Goal: Task Accomplishment & Management: Manage account settings

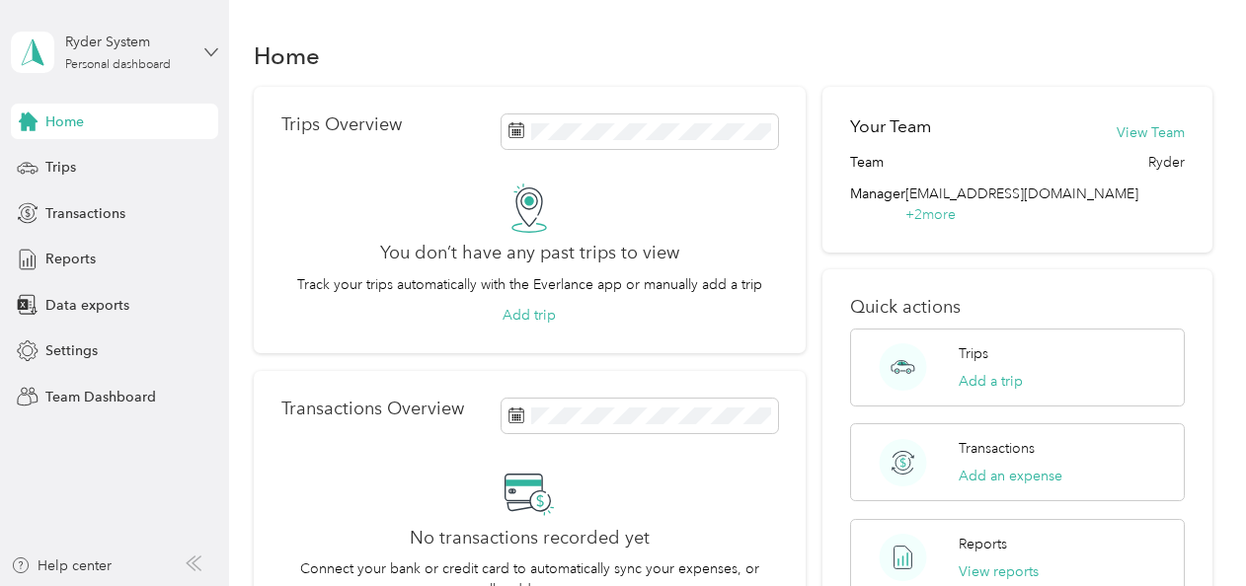
click at [209, 48] on icon at bounding box center [211, 52] width 14 height 14
click at [152, 159] on div "Team dashboard" at bounding box center [219, 161] width 388 height 35
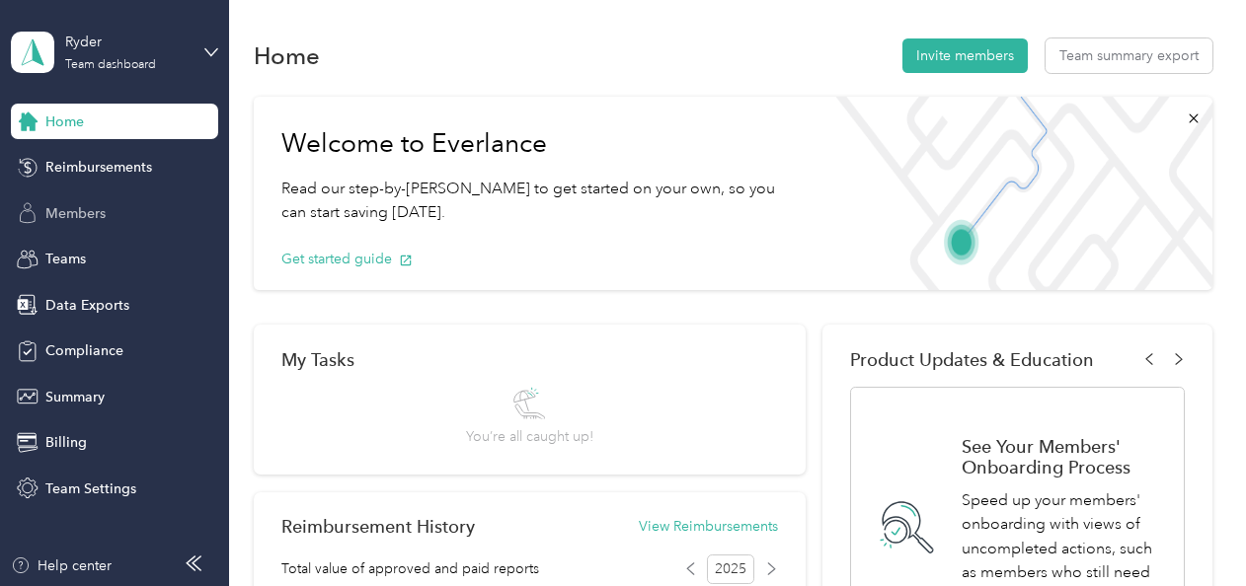
click at [107, 215] on div "Members" at bounding box center [114, 213] width 207 height 36
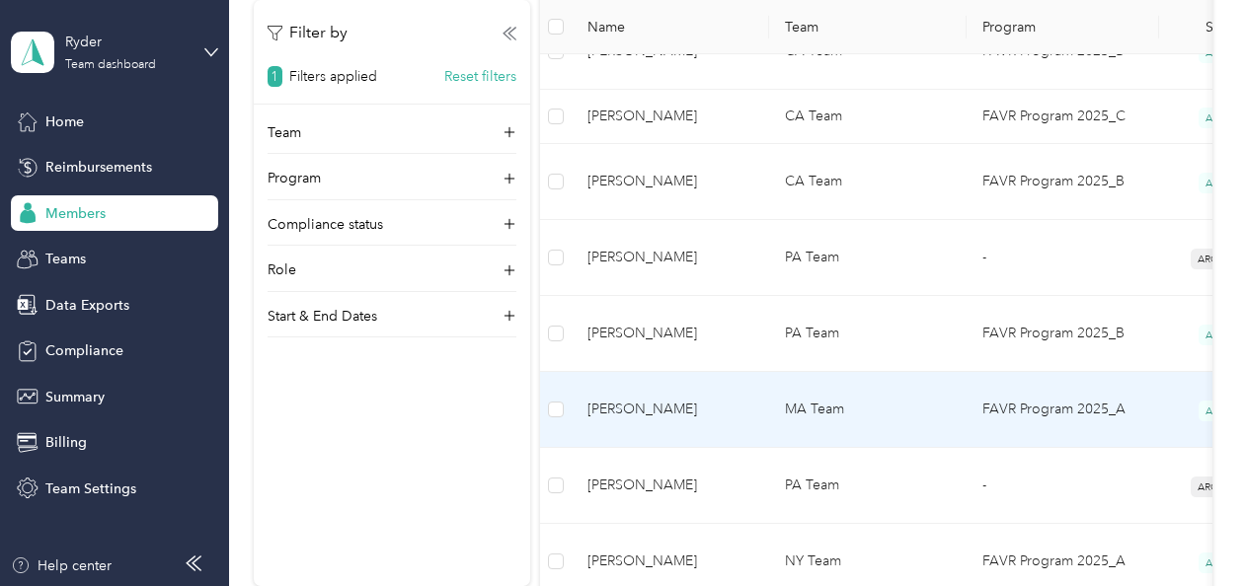
scroll to position [790, 0]
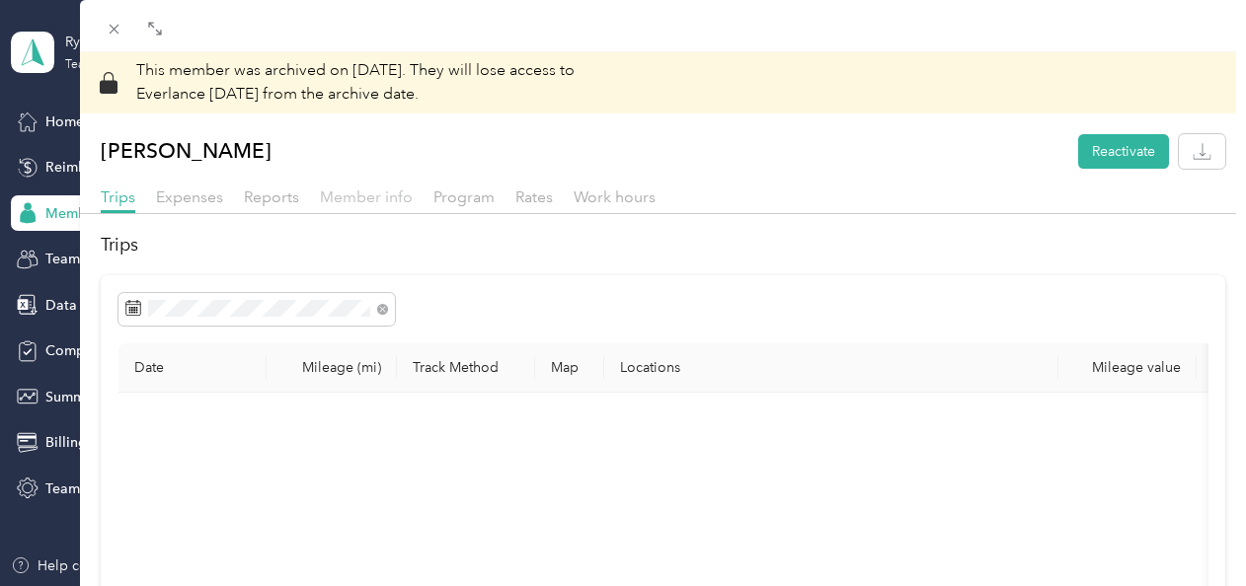
click at [403, 200] on span "Member info" at bounding box center [366, 197] width 93 height 19
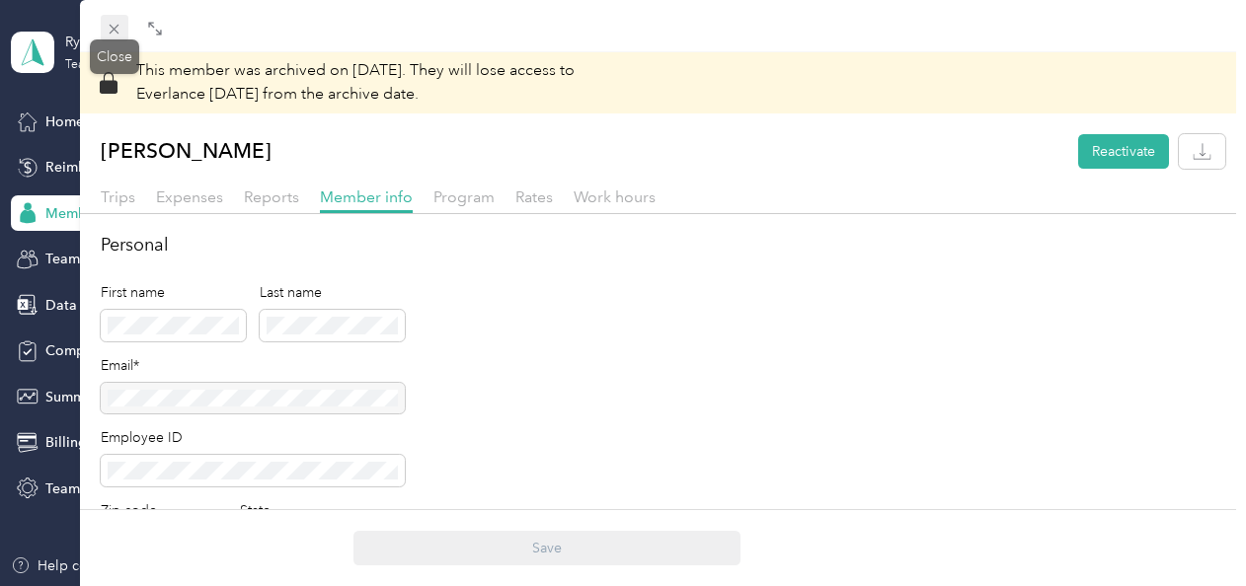
click at [116, 33] on icon at bounding box center [115, 30] width 10 height 10
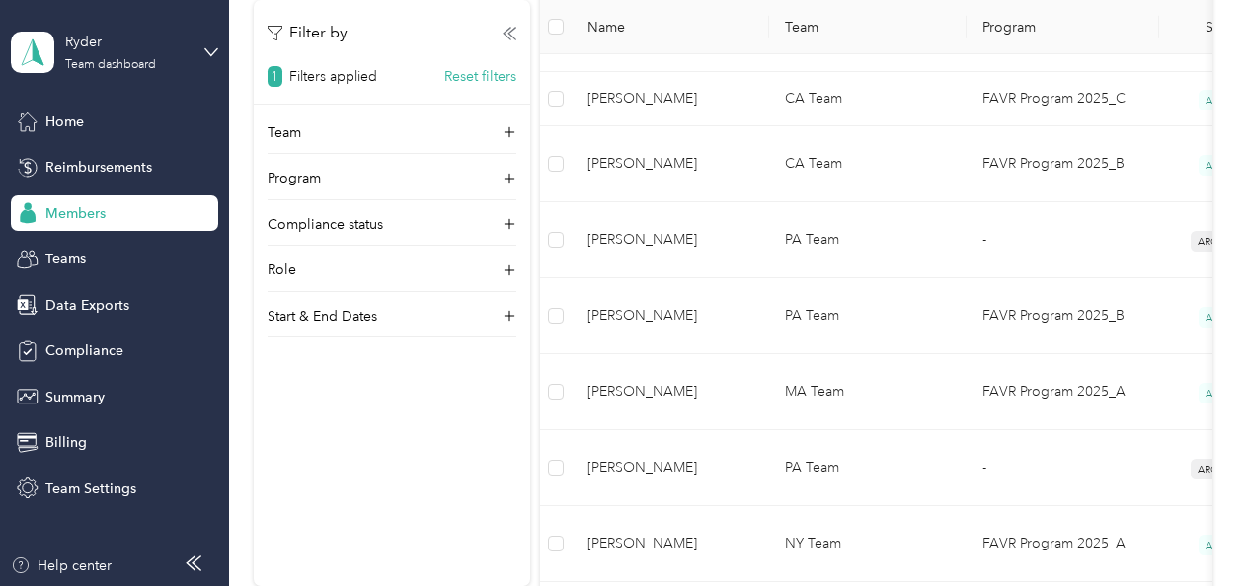
click at [131, 212] on div "Members" at bounding box center [114, 213] width 207 height 36
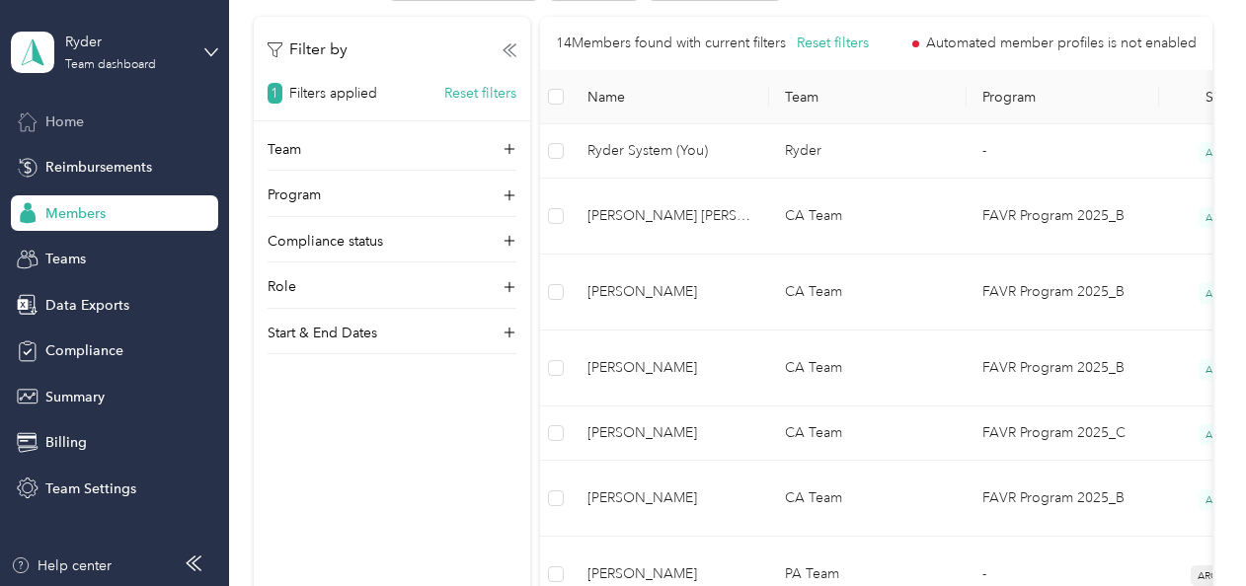
scroll to position [395, 0]
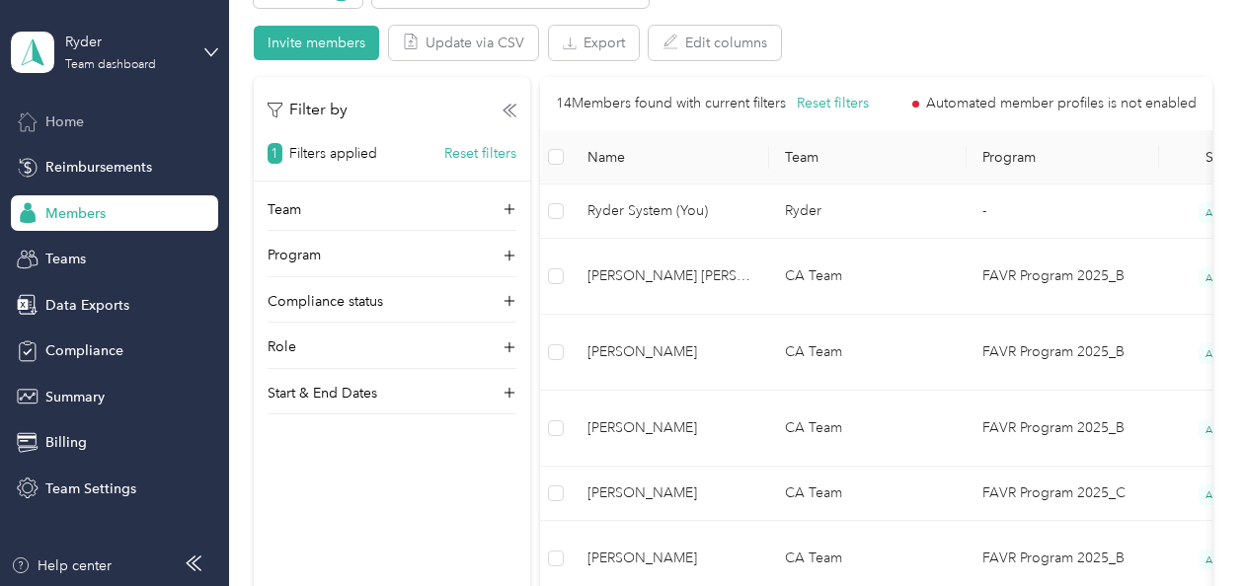
click at [101, 124] on div "Home" at bounding box center [114, 122] width 207 height 36
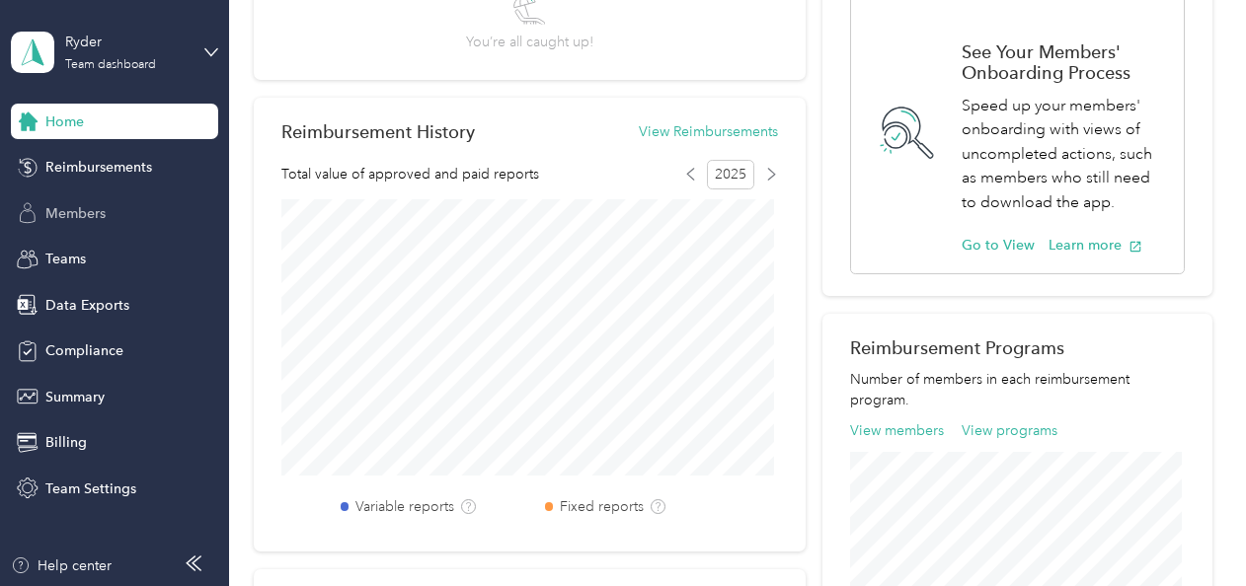
click at [136, 205] on div "Members" at bounding box center [114, 213] width 207 height 36
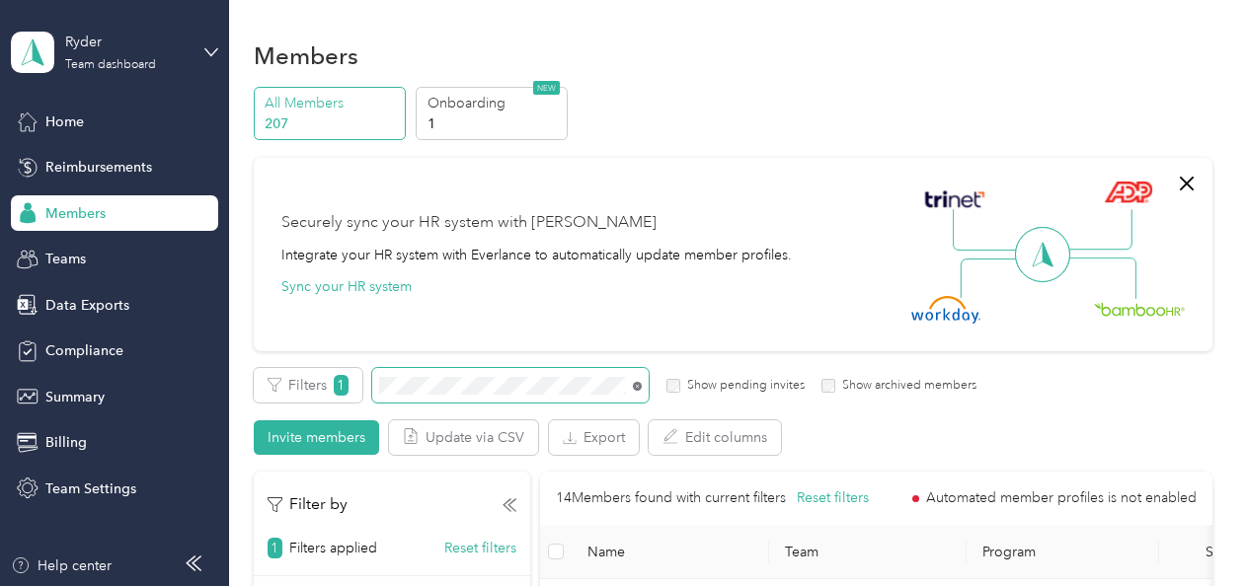
click at [639, 383] on icon at bounding box center [637, 386] width 9 height 9
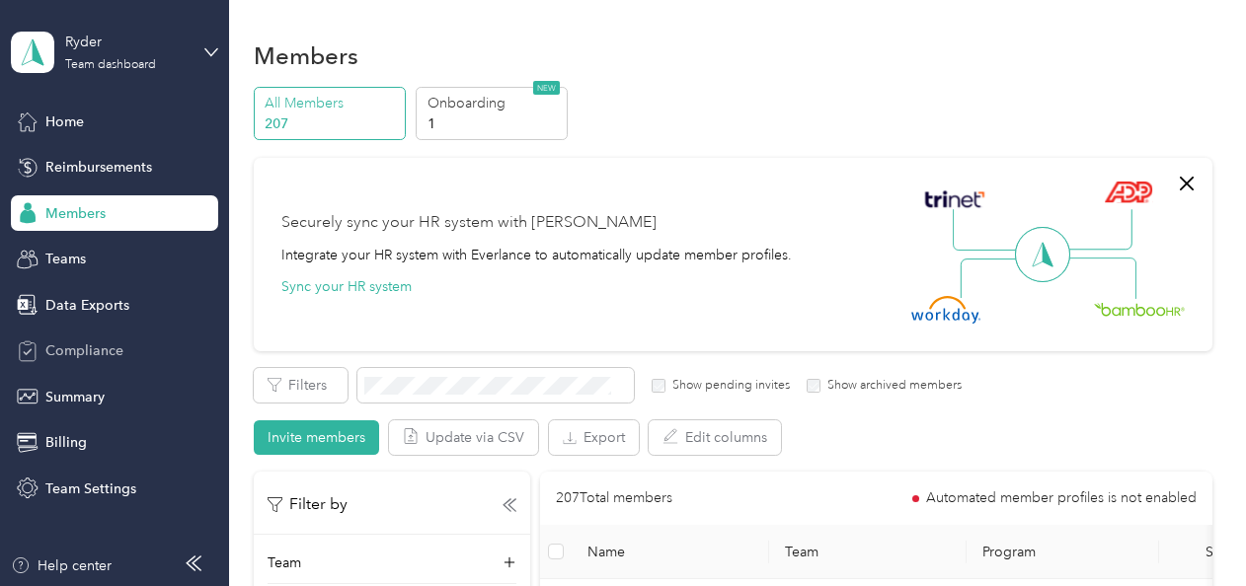
click at [97, 349] on span "Compliance" at bounding box center [84, 351] width 78 height 21
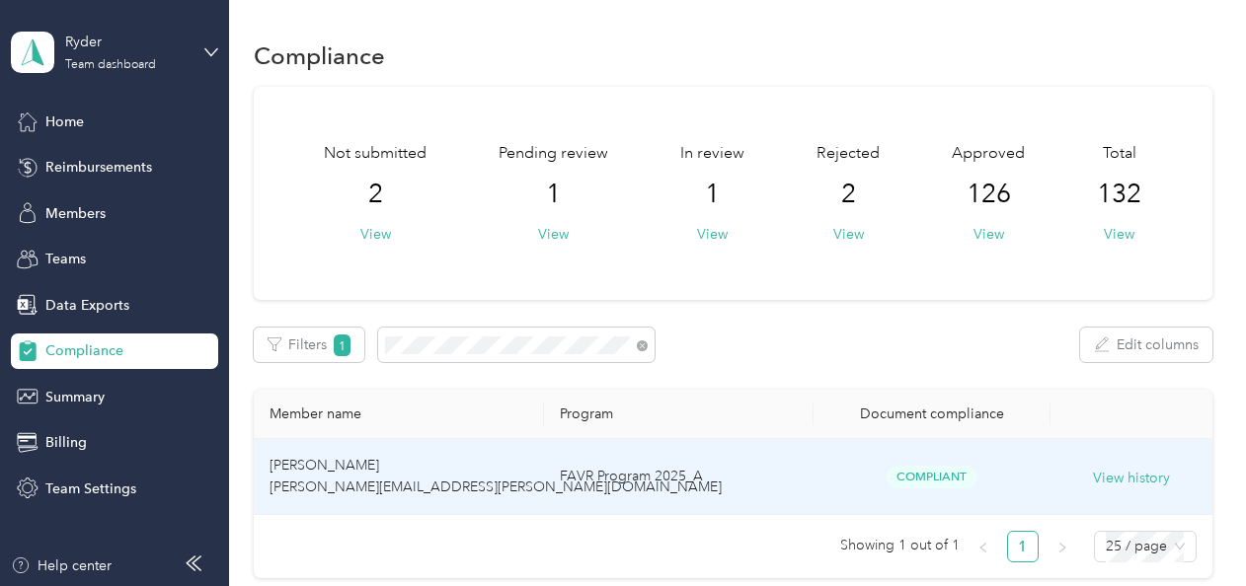
click at [650, 462] on td "FAVR Program 2025_A" at bounding box center [679, 477] width 270 height 76
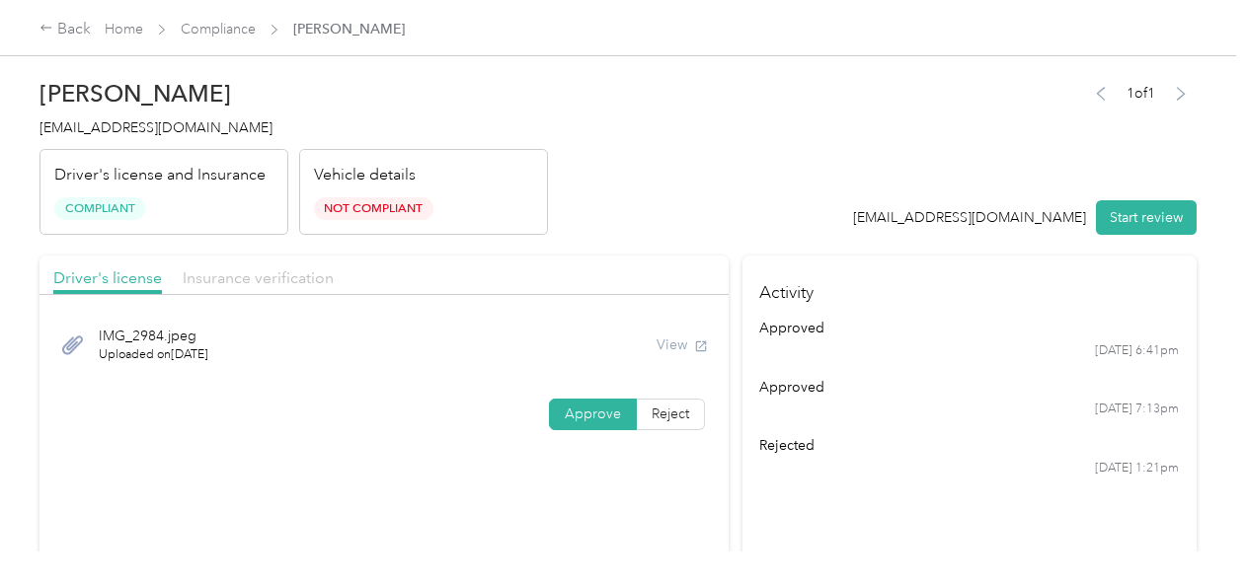
click at [312, 280] on span "Insurance verification" at bounding box center [258, 278] width 151 height 19
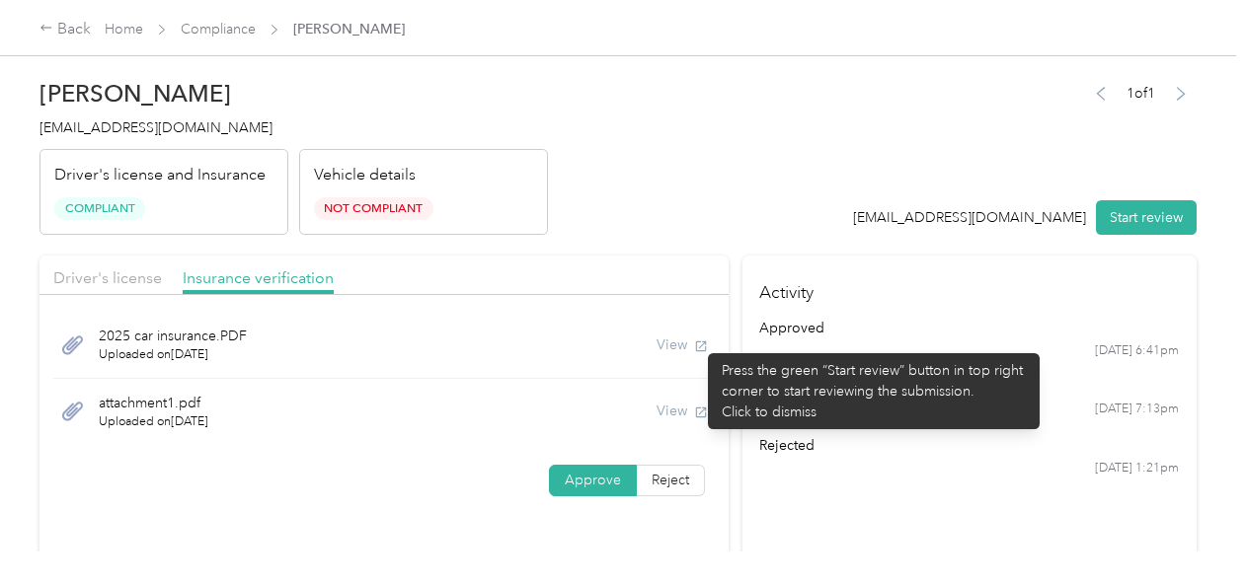
click at [698, 344] on div "View" at bounding box center [682, 345] width 51 height 21
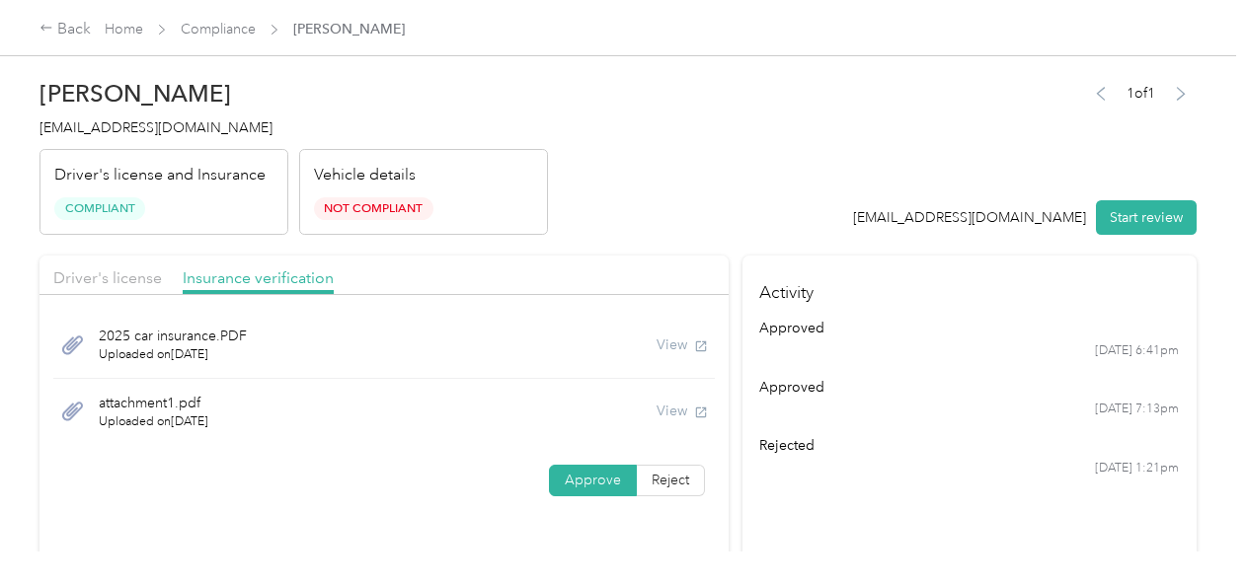
click at [698, 344] on div "View" at bounding box center [682, 345] width 51 height 21
click at [864, 217] on button "Start review" at bounding box center [1146, 217] width 101 height 35
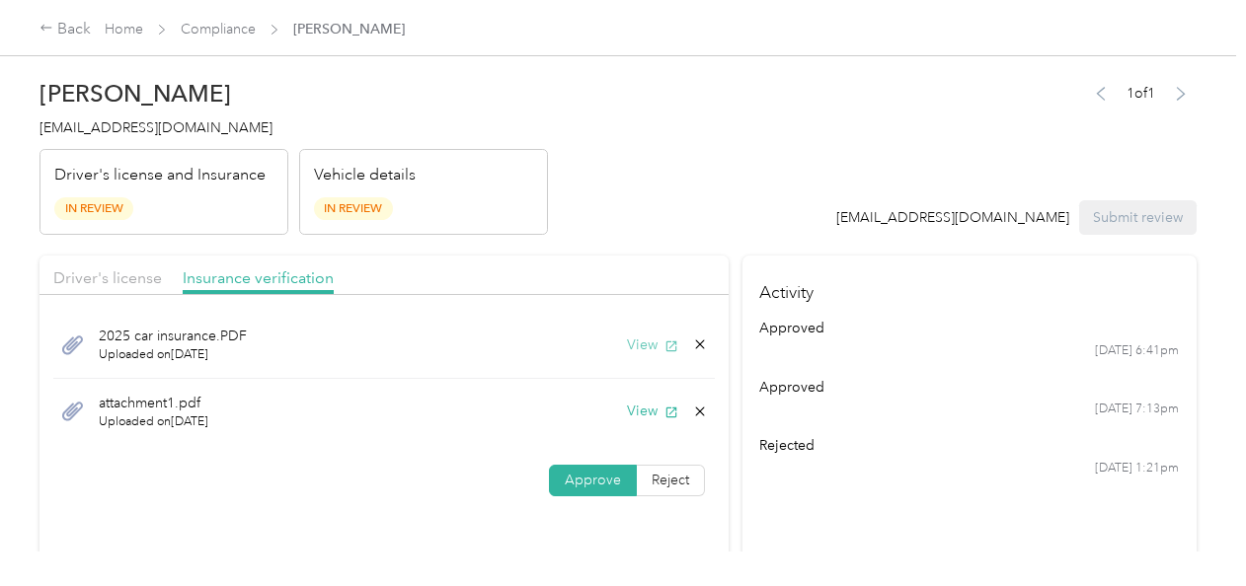
click at [664, 338] on span "button" at bounding box center [671, 345] width 14 height 17
click at [118, 269] on span "Driver's license" at bounding box center [107, 278] width 109 height 19
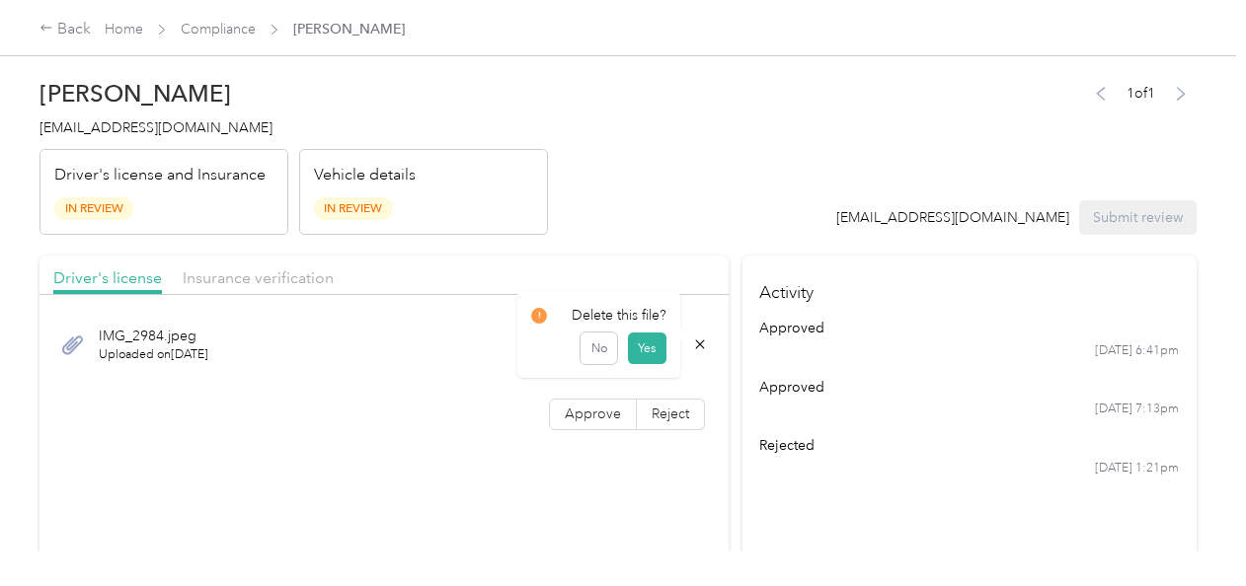
click at [696, 344] on icon at bounding box center [699, 345] width 9 height 9
click at [662, 190] on header "[PERSON_NAME] [PERSON_NAME][EMAIL_ADDRESS][PERSON_NAME][DOMAIN_NAME] Driver's l…" at bounding box center [617, 152] width 1157 height 166
click at [75, 26] on div "Back" at bounding box center [64, 30] width 51 height 24
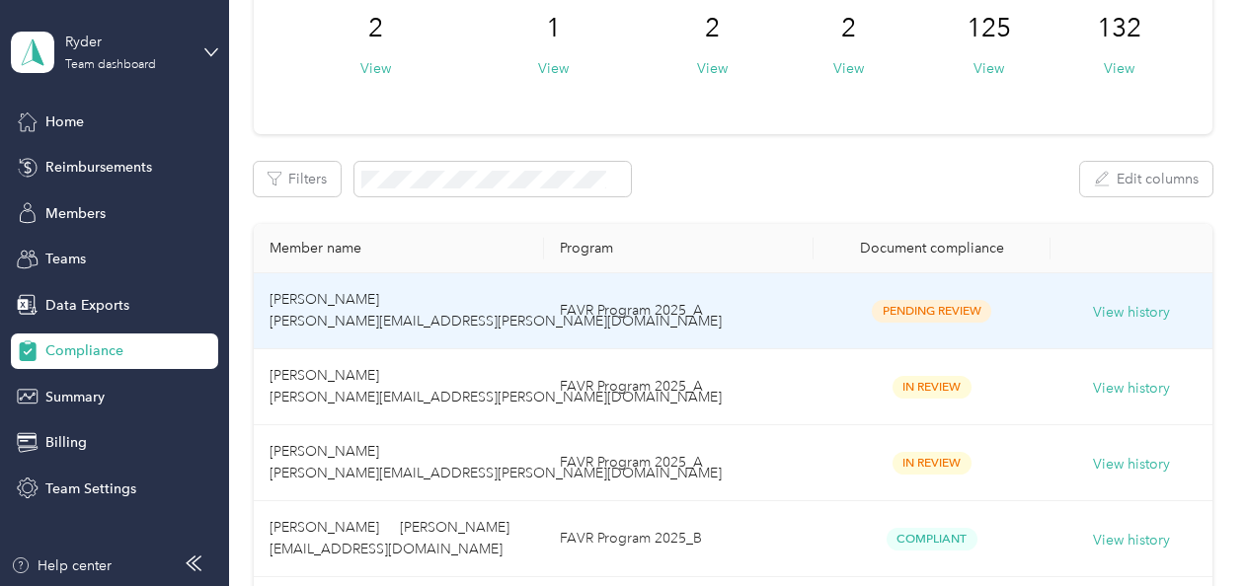
scroll to position [197, 0]
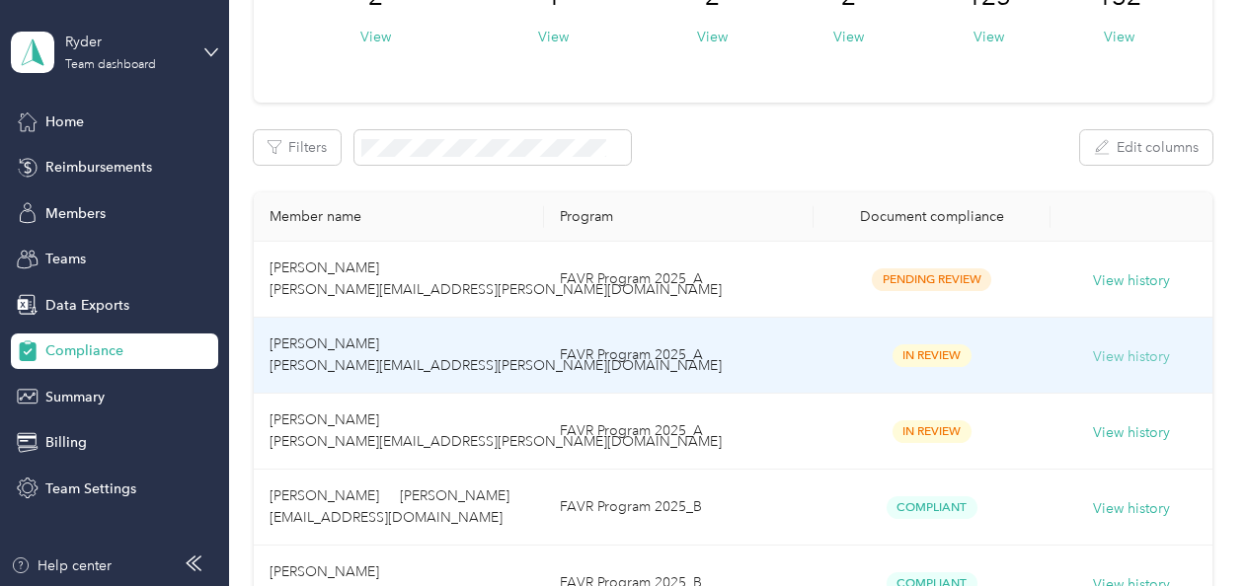
click at [864, 357] on button "View history" at bounding box center [1131, 358] width 77 height 22
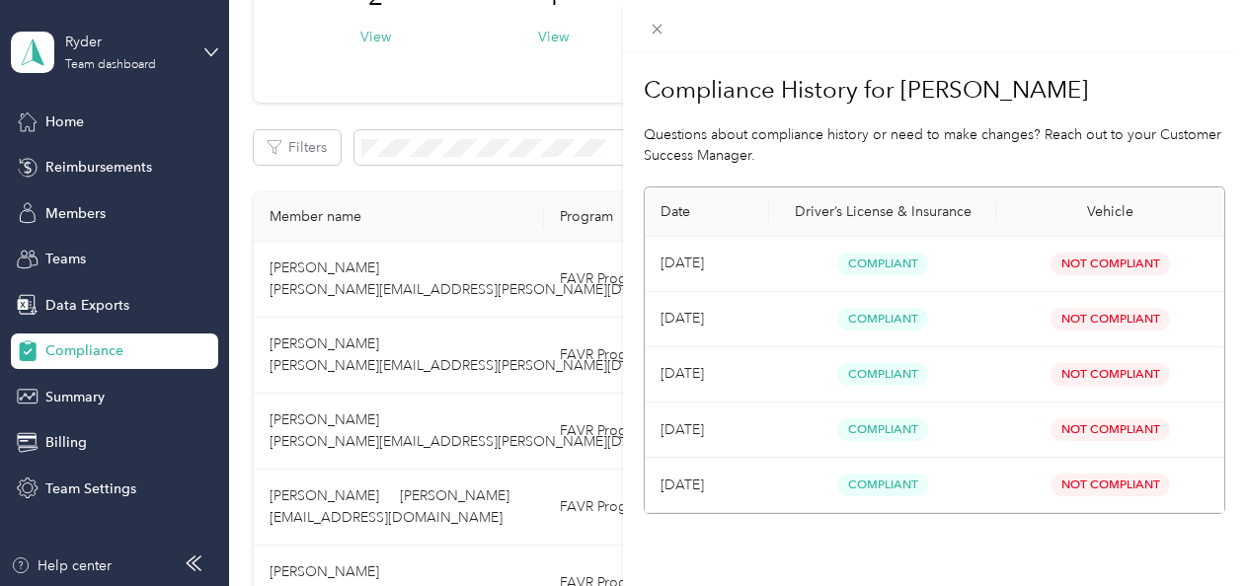
click at [579, 131] on div "Compliance History for [PERSON_NAME] Questions about compliance history or need…" at bounding box center [623, 293] width 1246 height 586
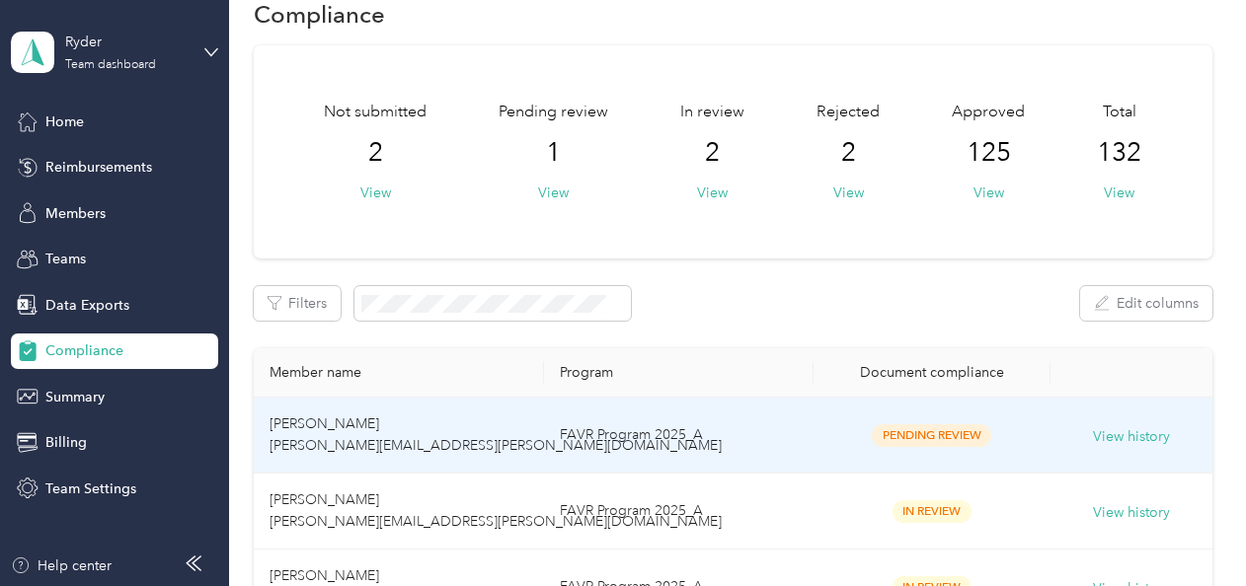
scroll to position [0, 0]
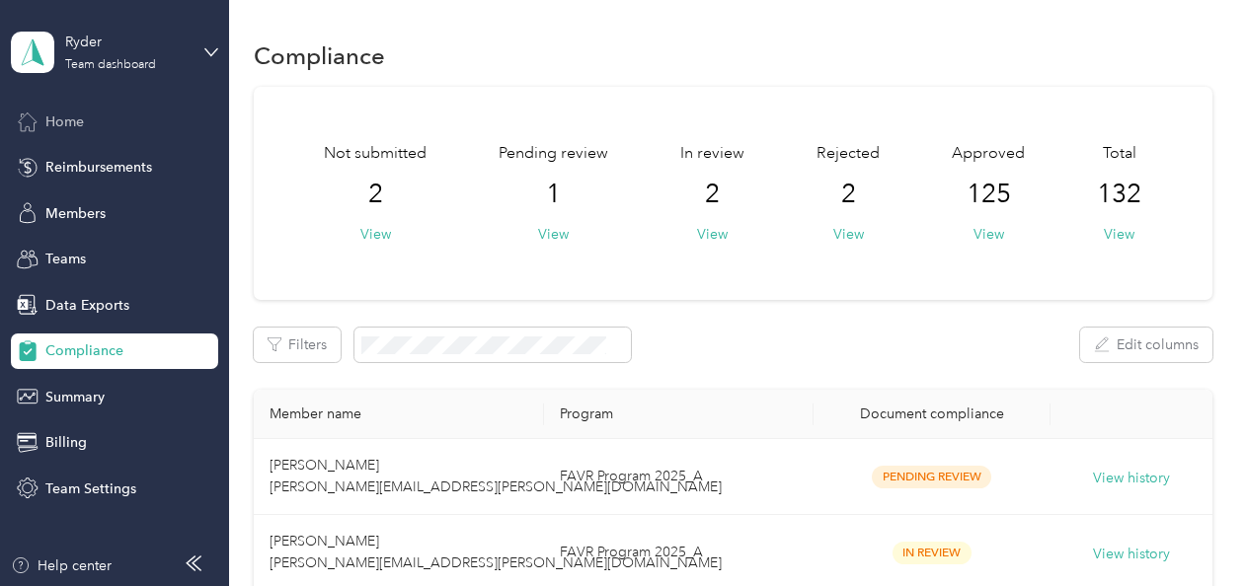
click at [61, 115] on span "Home" at bounding box center [64, 122] width 39 height 21
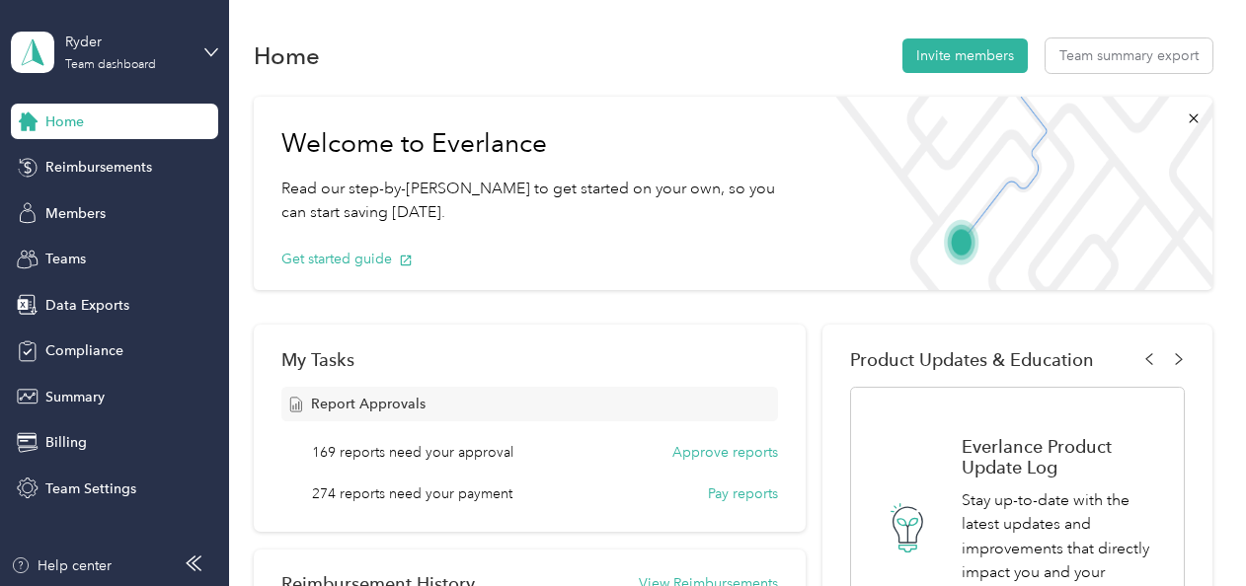
click at [122, 124] on div "Home" at bounding box center [114, 122] width 207 height 36
click at [105, 351] on span "Compliance" at bounding box center [84, 351] width 78 height 21
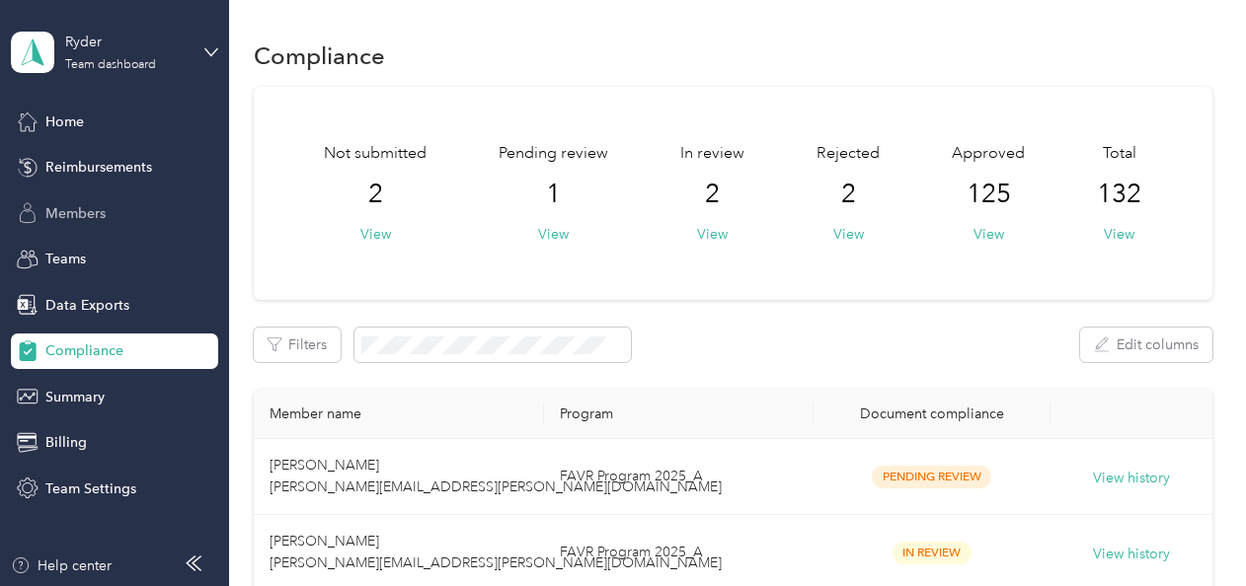
click at [88, 215] on span "Members" at bounding box center [75, 213] width 60 height 21
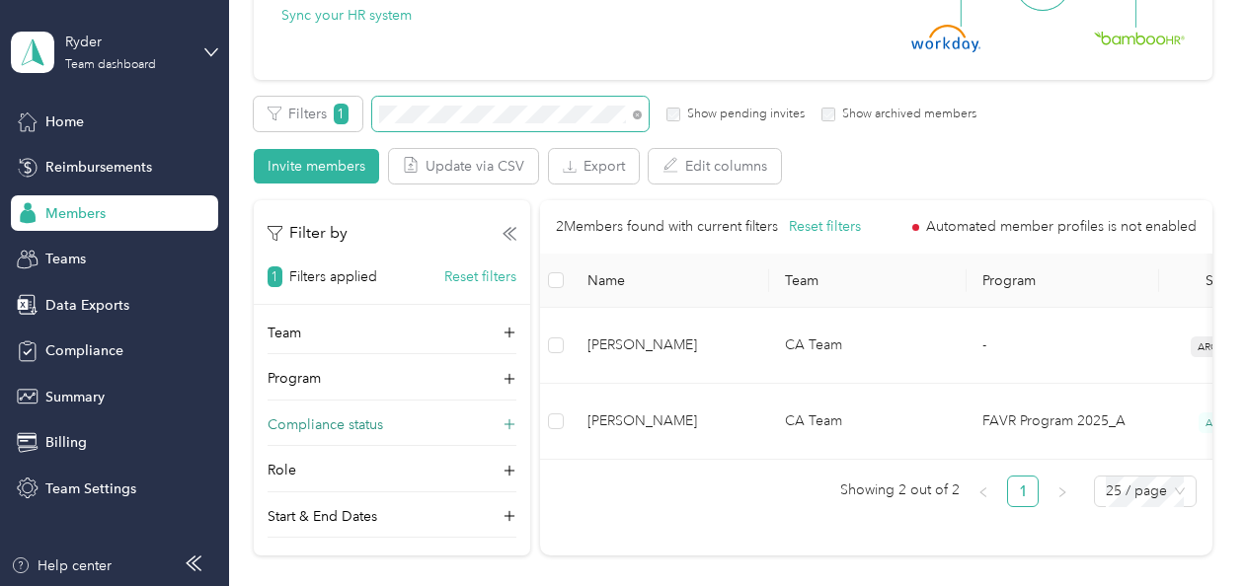
scroll to position [296, 0]
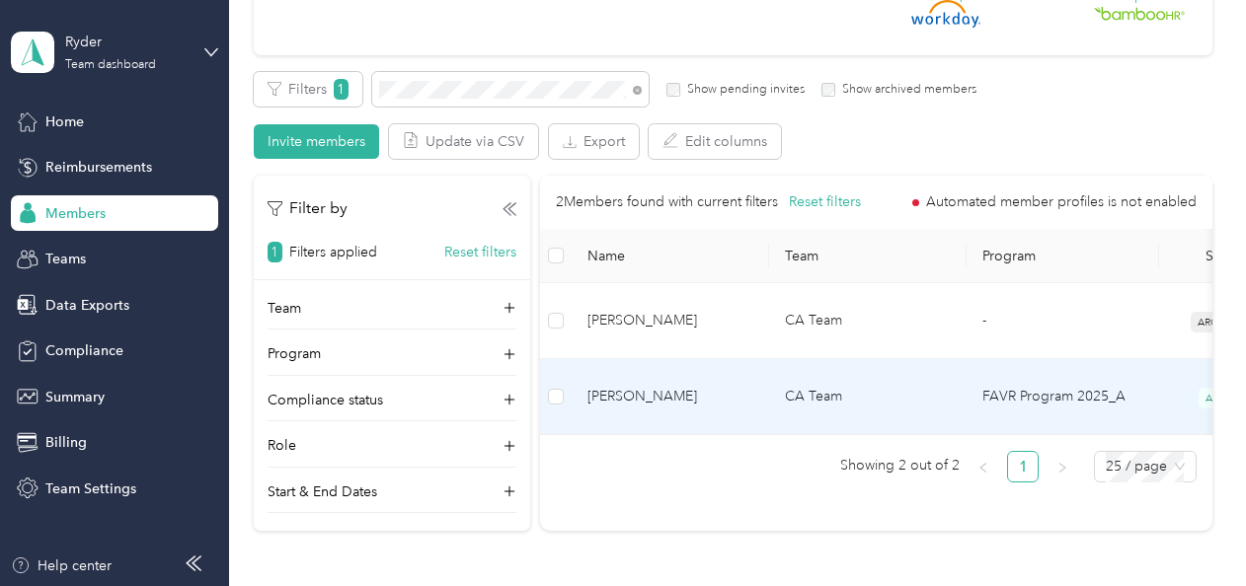
click at [713, 386] on span "[PERSON_NAME]" at bounding box center [670, 397] width 166 height 22
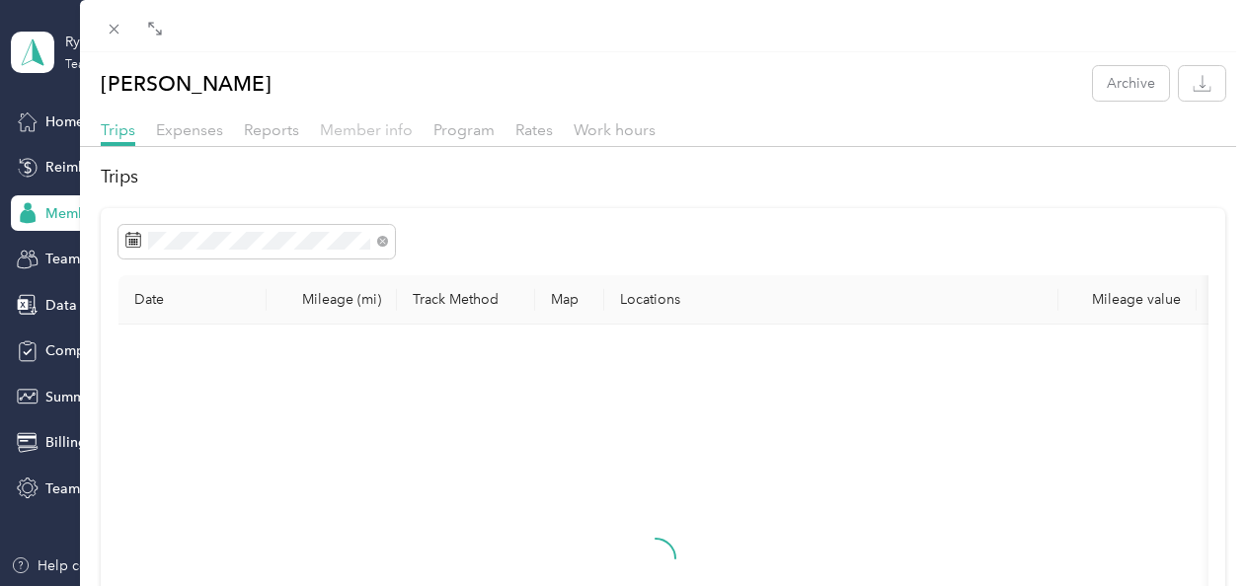
click at [363, 124] on span "Member info" at bounding box center [366, 129] width 93 height 19
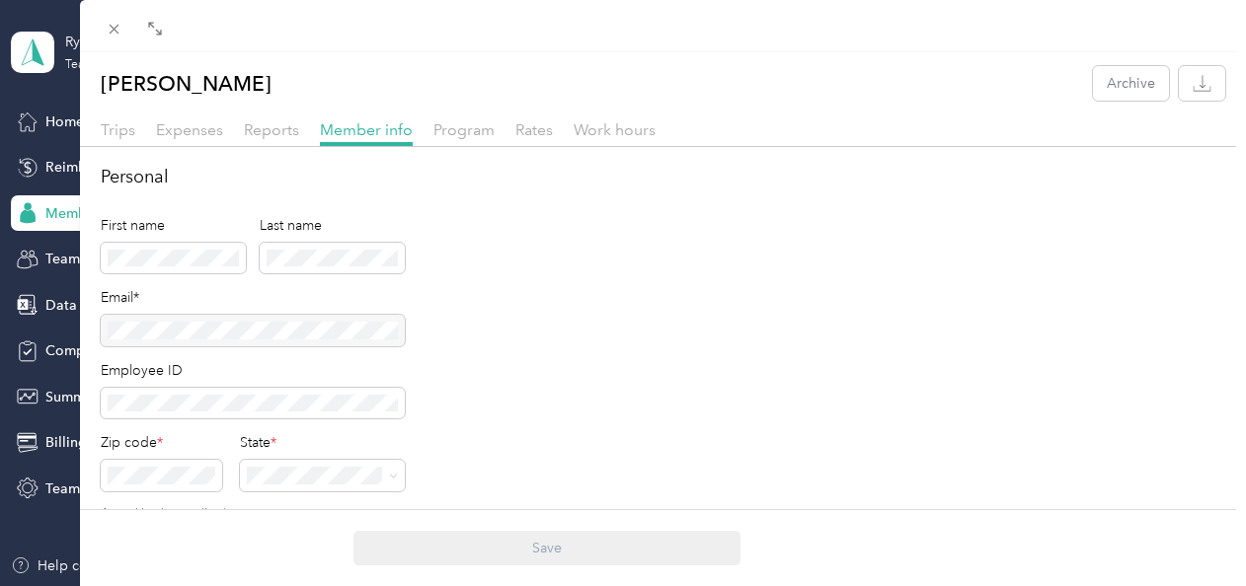
scroll to position [99, 0]
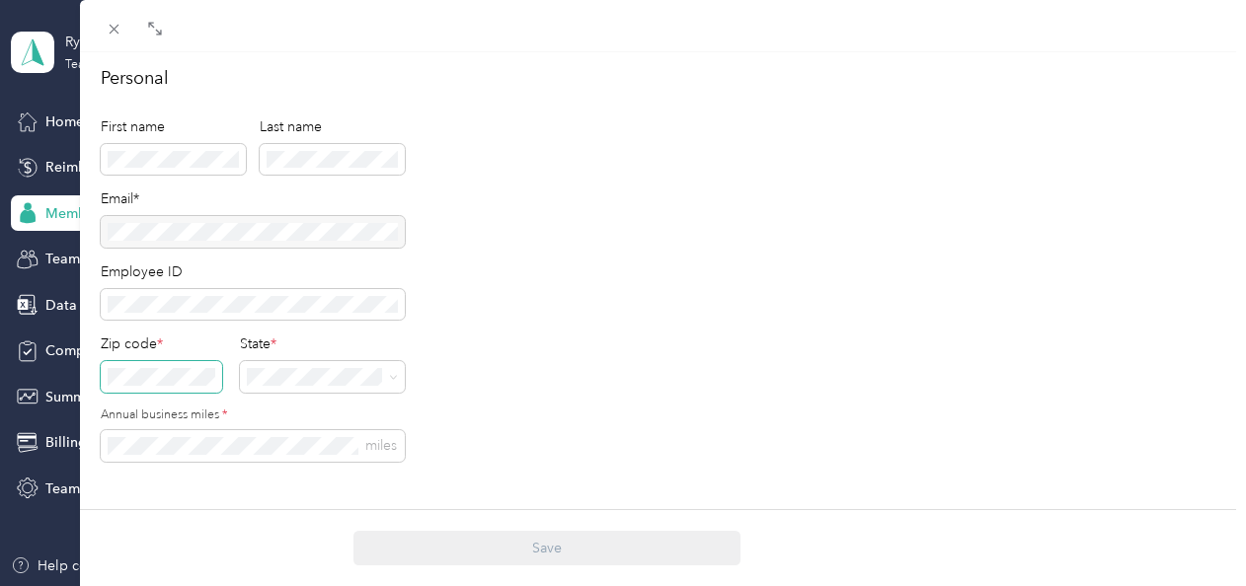
click at [167, 366] on span at bounding box center [161, 377] width 121 height 32
click at [115, 15] on span at bounding box center [115, 29] width 28 height 28
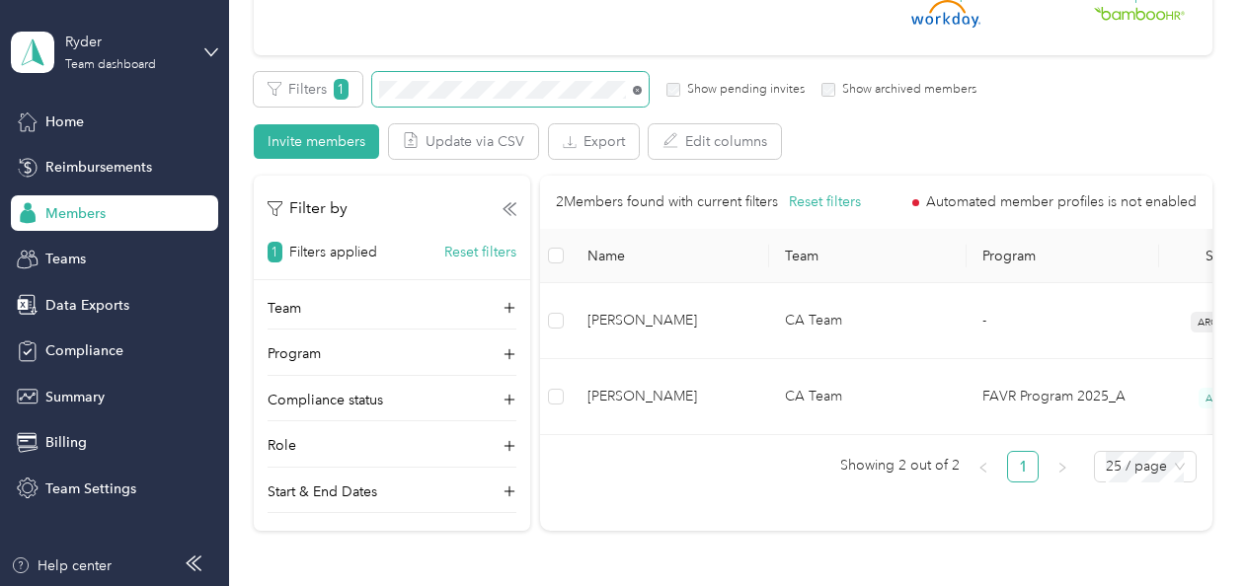
click at [639, 91] on icon at bounding box center [637, 90] width 9 height 9
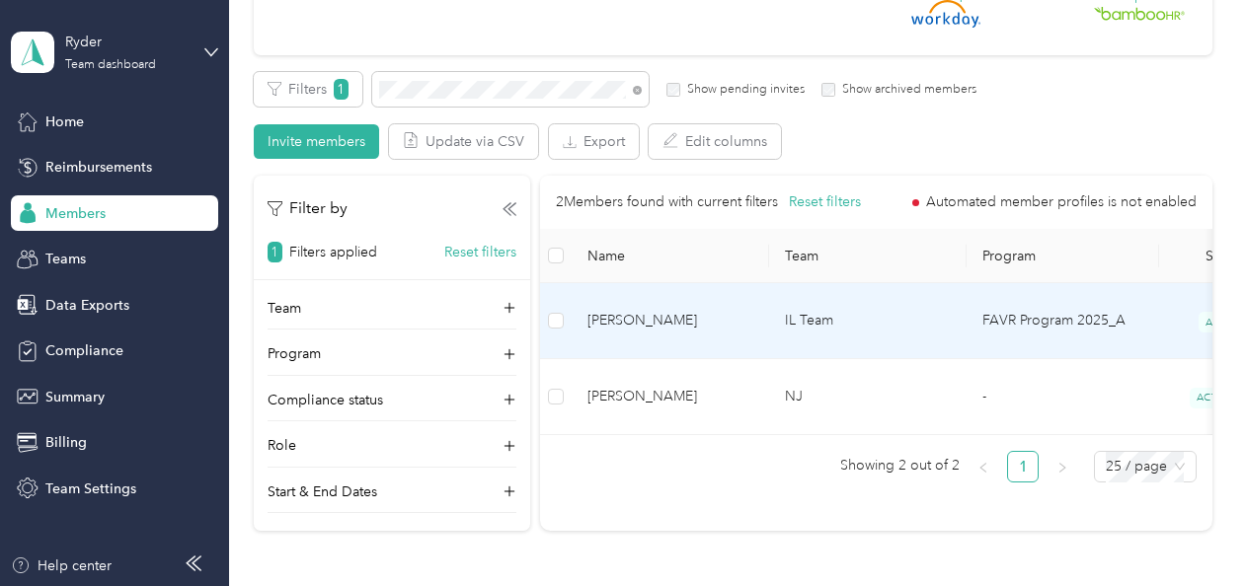
click at [864, 306] on td "IL Team" at bounding box center [867, 321] width 197 height 76
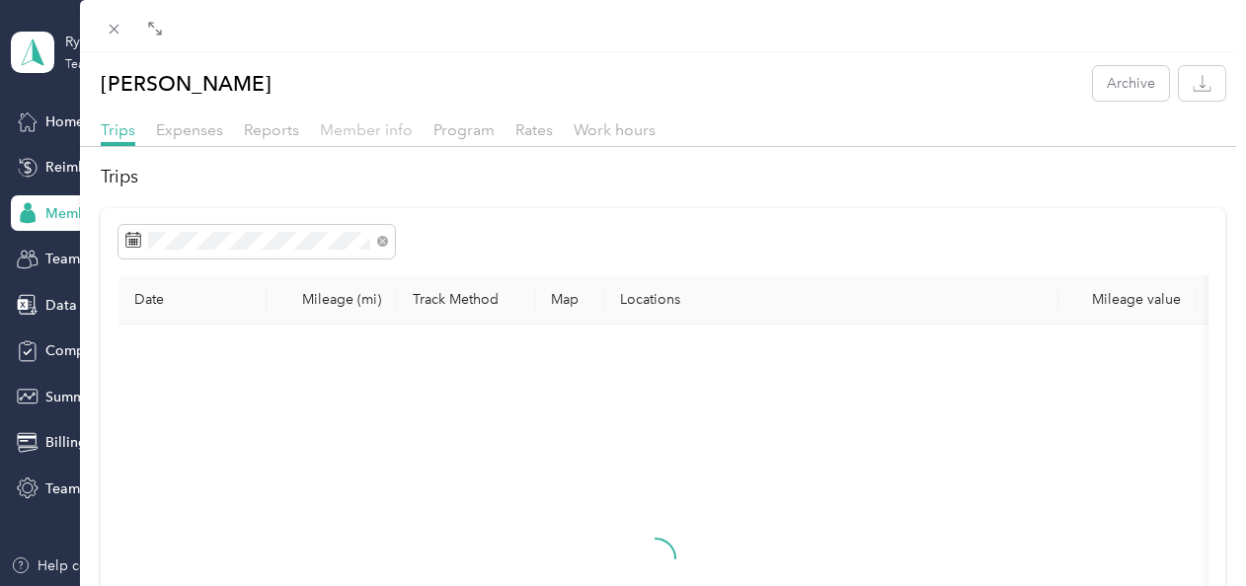
click at [381, 120] on span "Member info" at bounding box center [366, 129] width 93 height 19
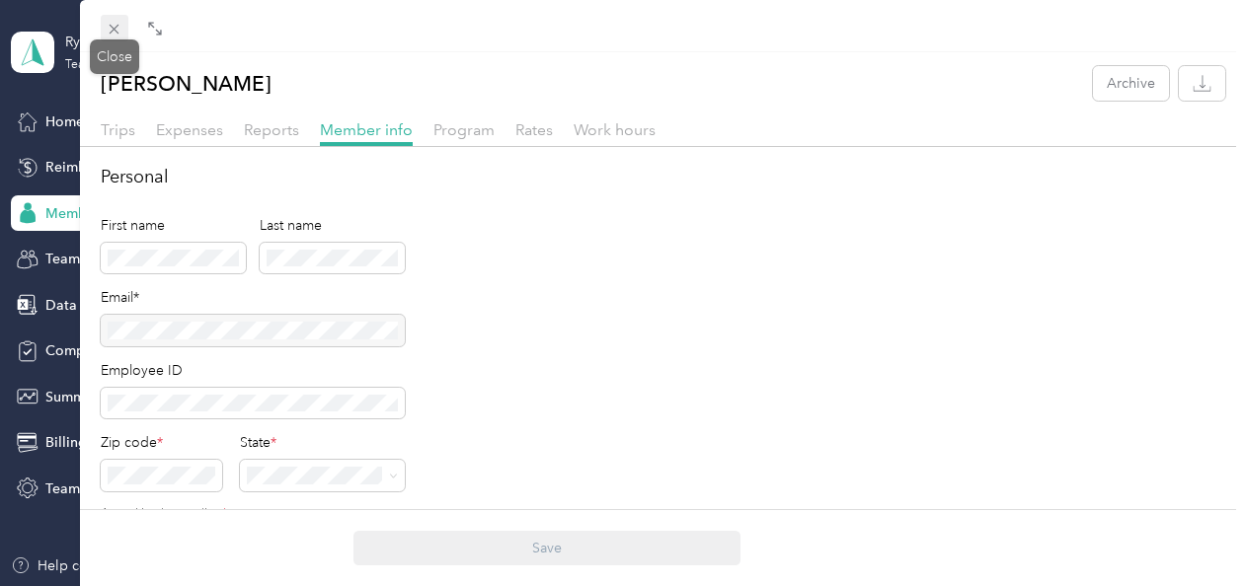
click at [117, 26] on icon at bounding box center [115, 30] width 10 height 10
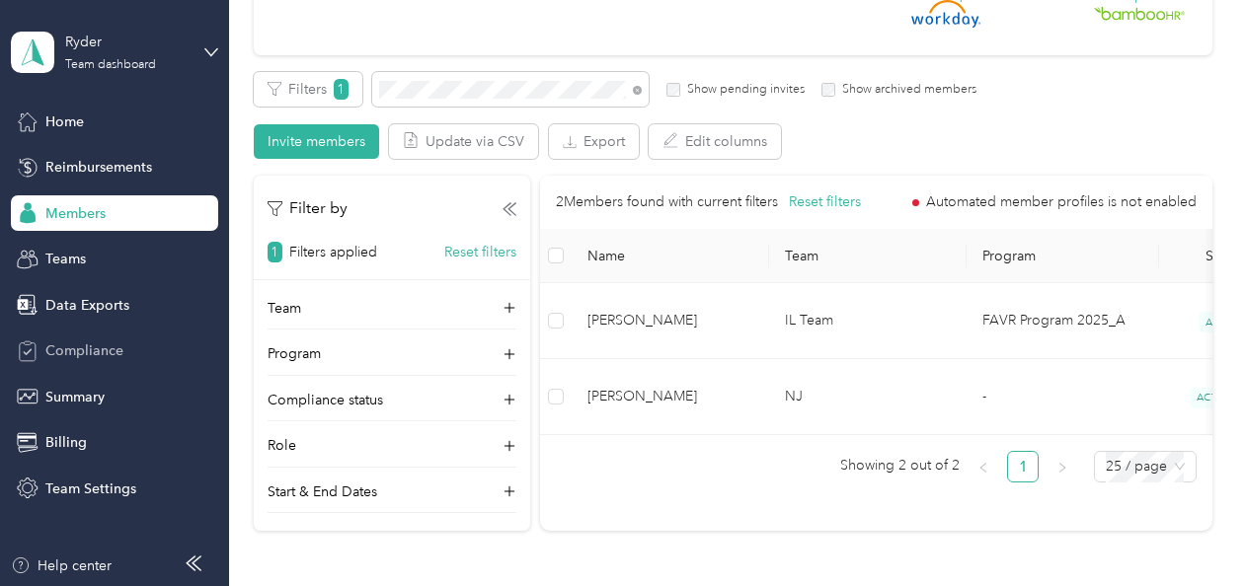
click at [103, 345] on span "Compliance" at bounding box center [84, 351] width 78 height 21
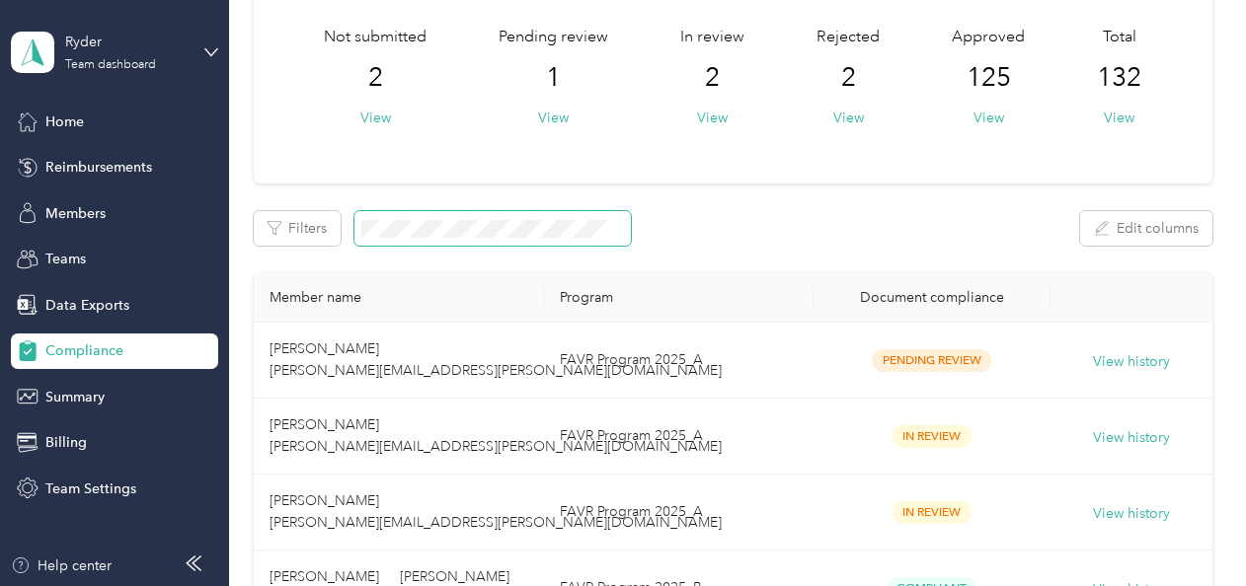
scroll to position [99, 0]
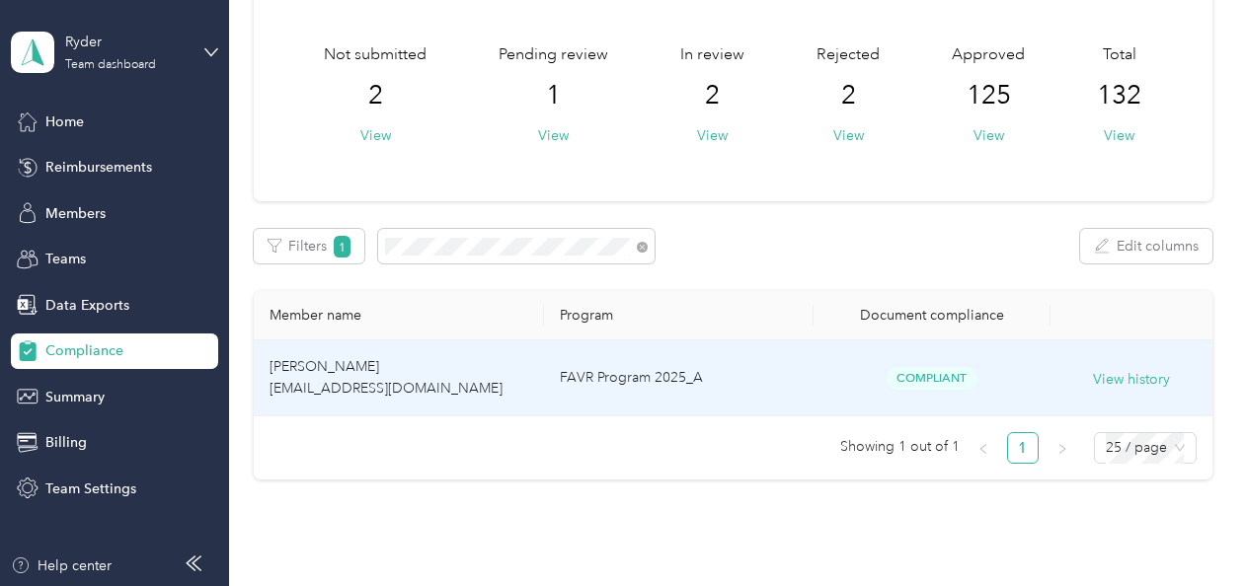
click at [864, 364] on td "Compliant" at bounding box center [931, 379] width 237 height 76
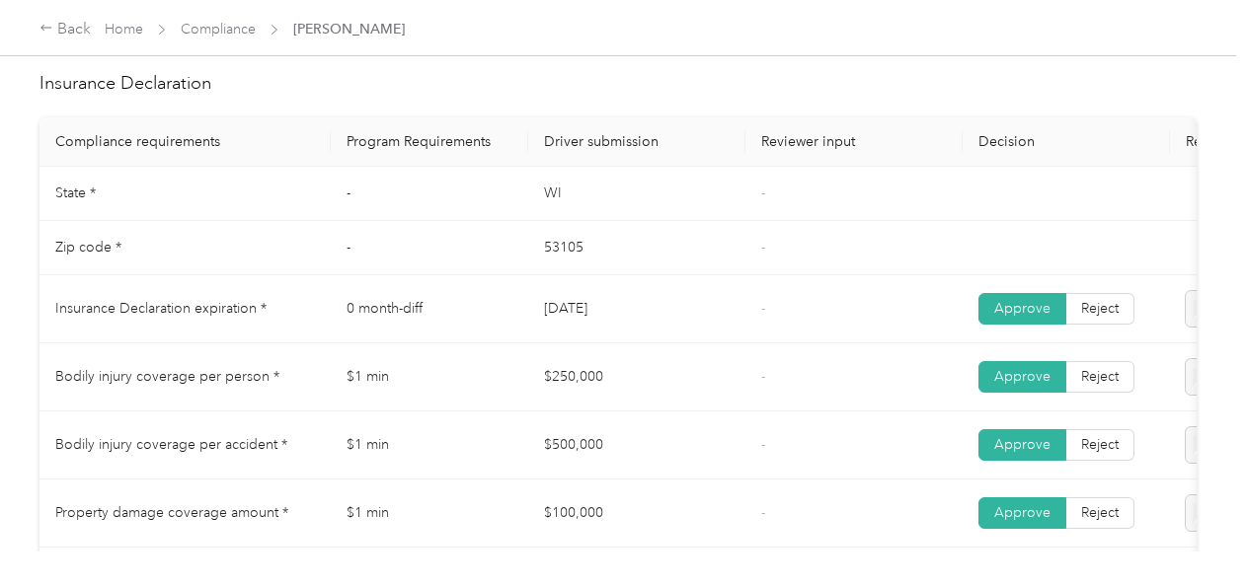
scroll to position [778, 0]
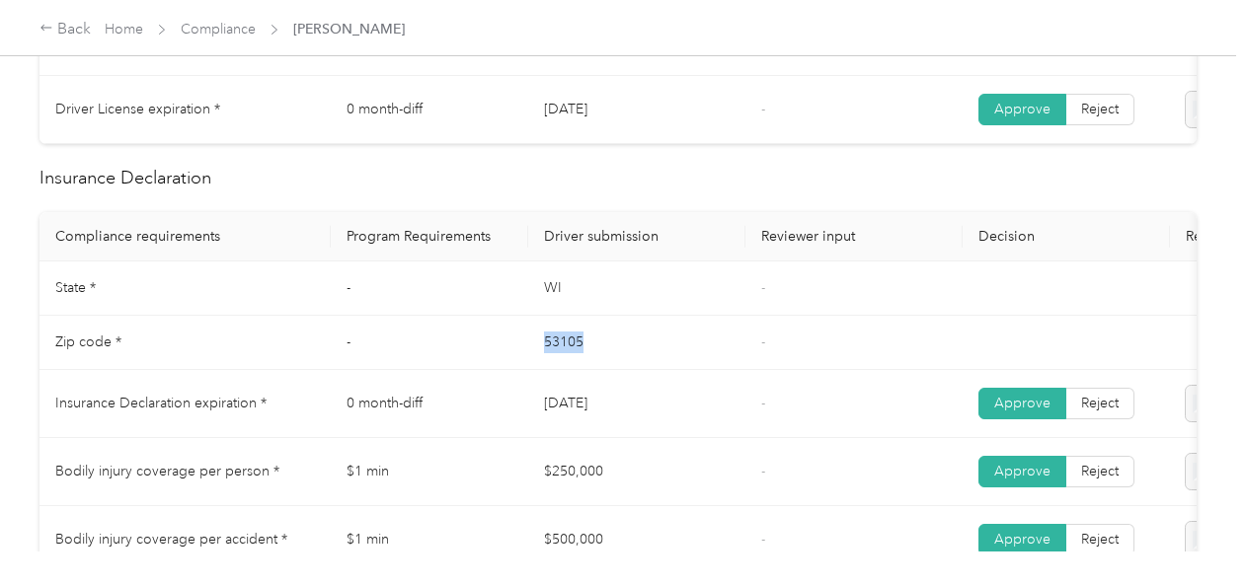
drag, startPoint x: 593, startPoint y: 354, endPoint x: 536, endPoint y: 354, distance: 57.3
click at [536, 354] on td "53105" at bounding box center [636, 343] width 217 height 54
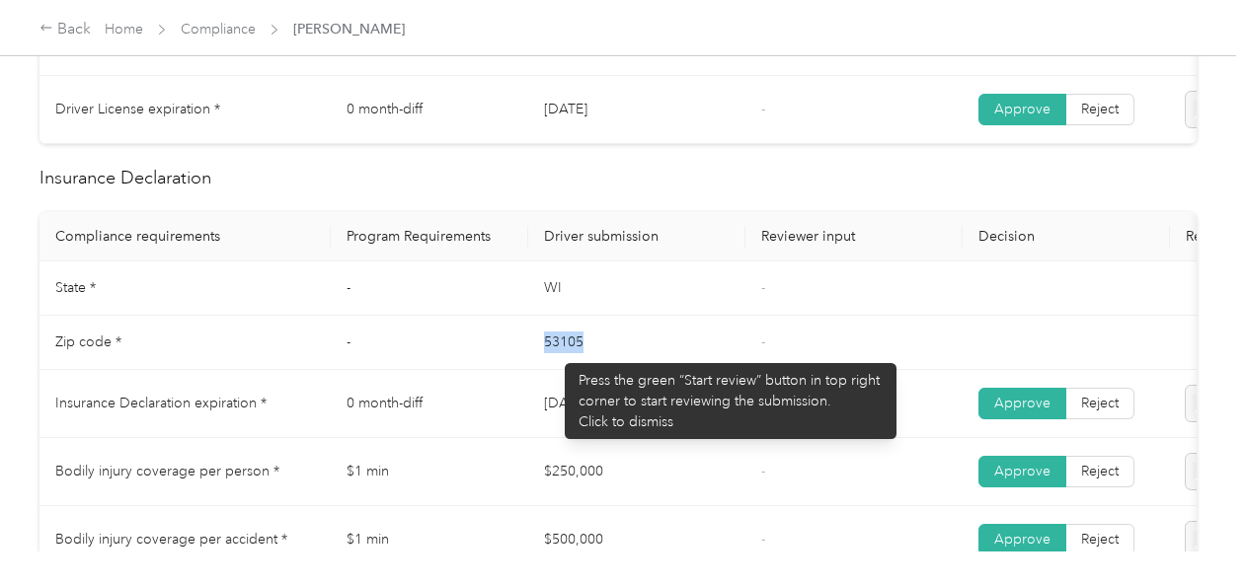
drag, startPoint x: 536, startPoint y: 354, endPoint x: 555, endPoint y: 353, distance: 18.8
copy td "53105"
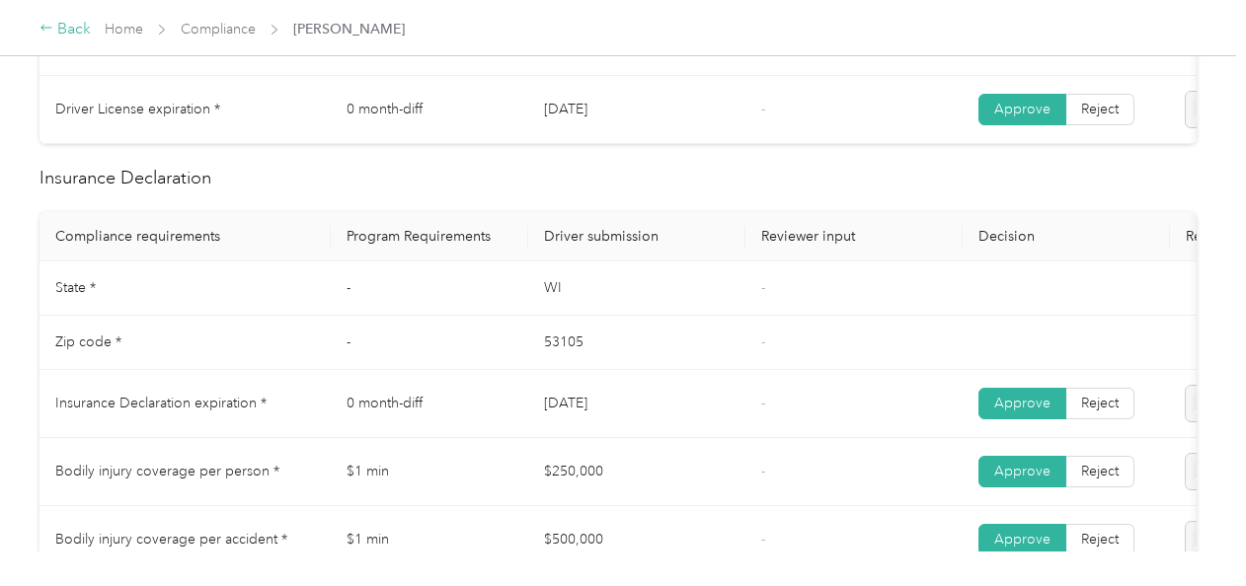
click at [73, 21] on div "Back" at bounding box center [64, 30] width 51 height 24
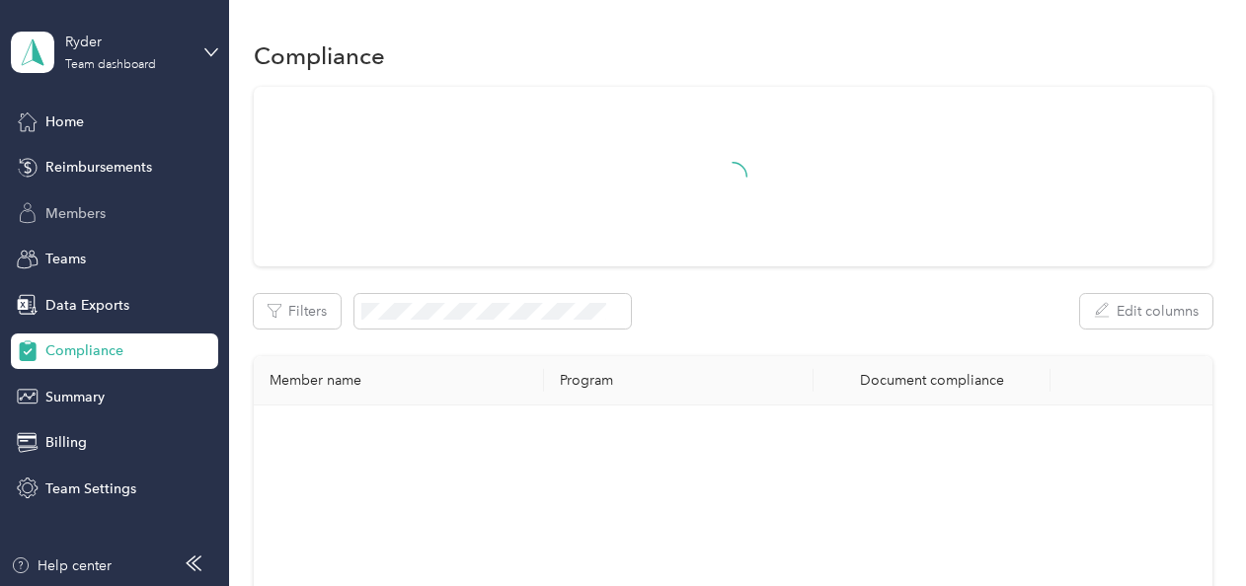
click at [89, 211] on span "Members" at bounding box center [75, 213] width 60 height 21
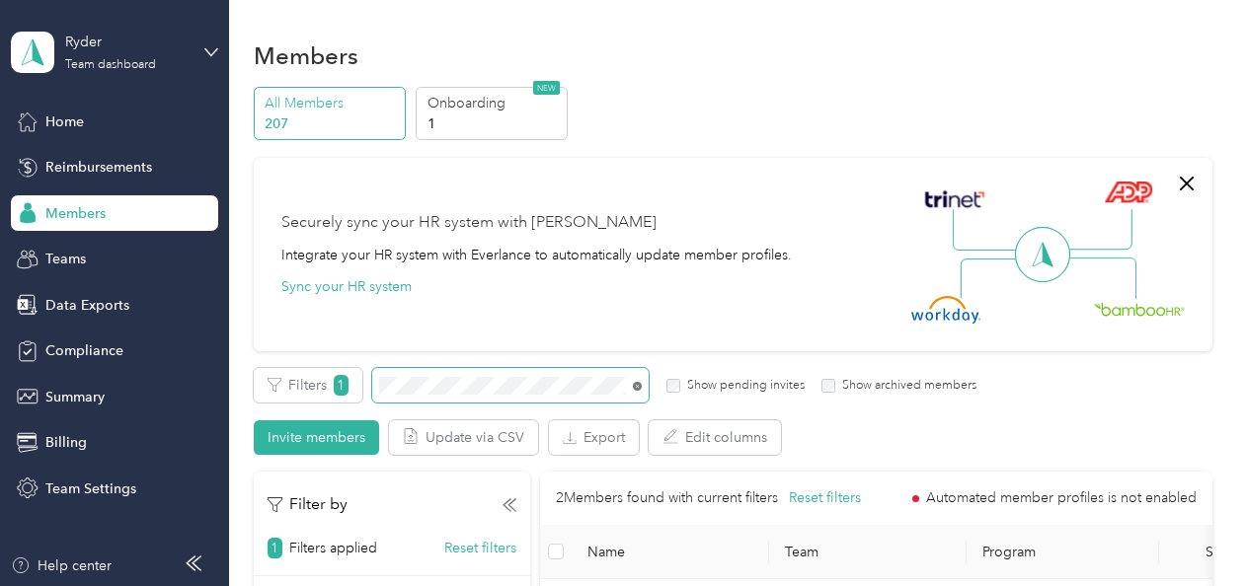
click at [639, 389] on icon at bounding box center [637, 386] width 9 height 9
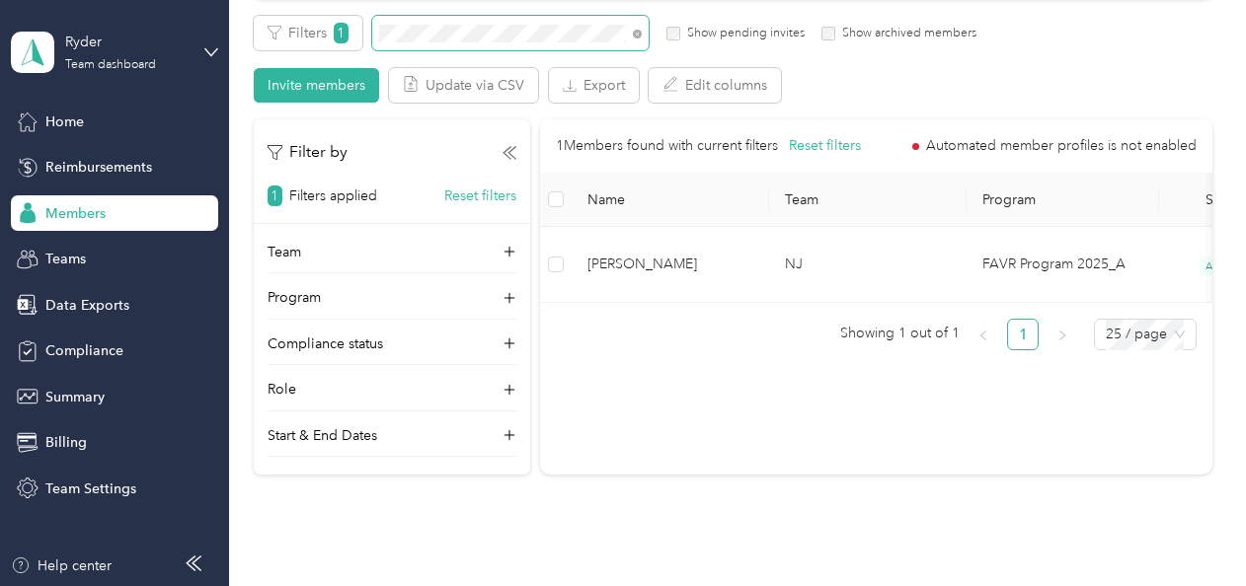
scroll to position [395, 0]
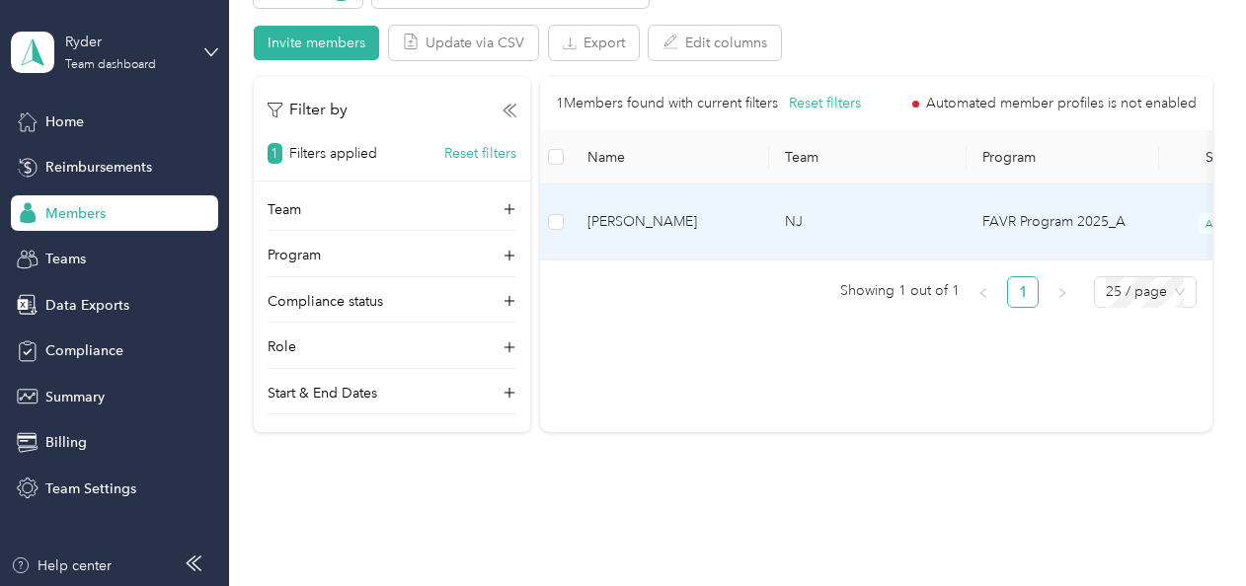
click at [864, 200] on td "NJ" at bounding box center [867, 223] width 197 height 76
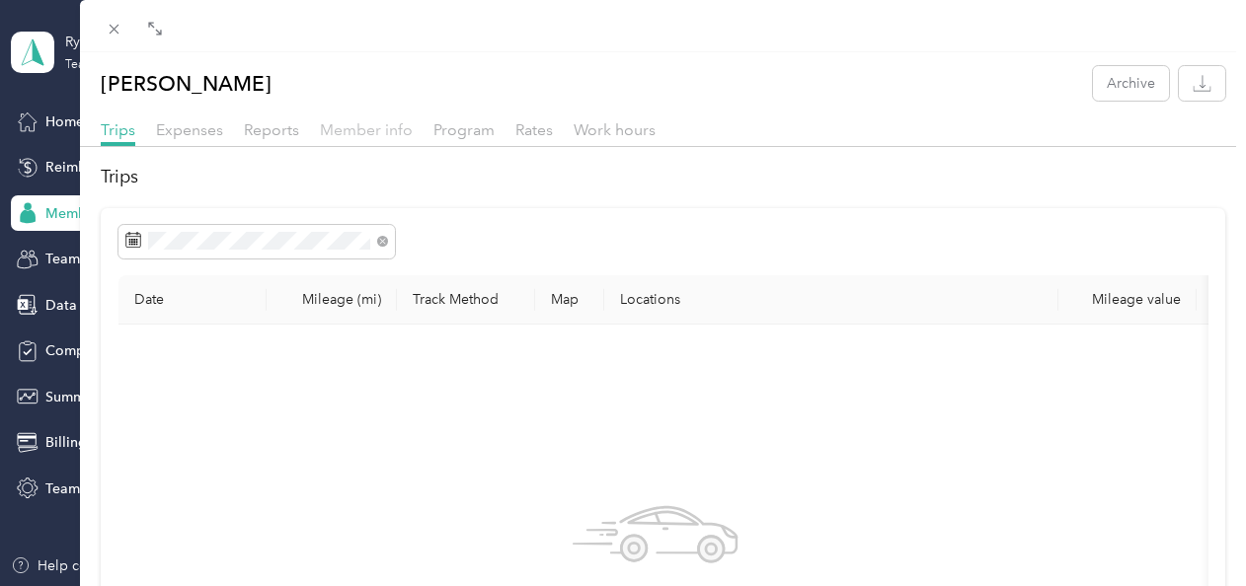
click at [367, 124] on span "Member info" at bounding box center [366, 129] width 93 height 19
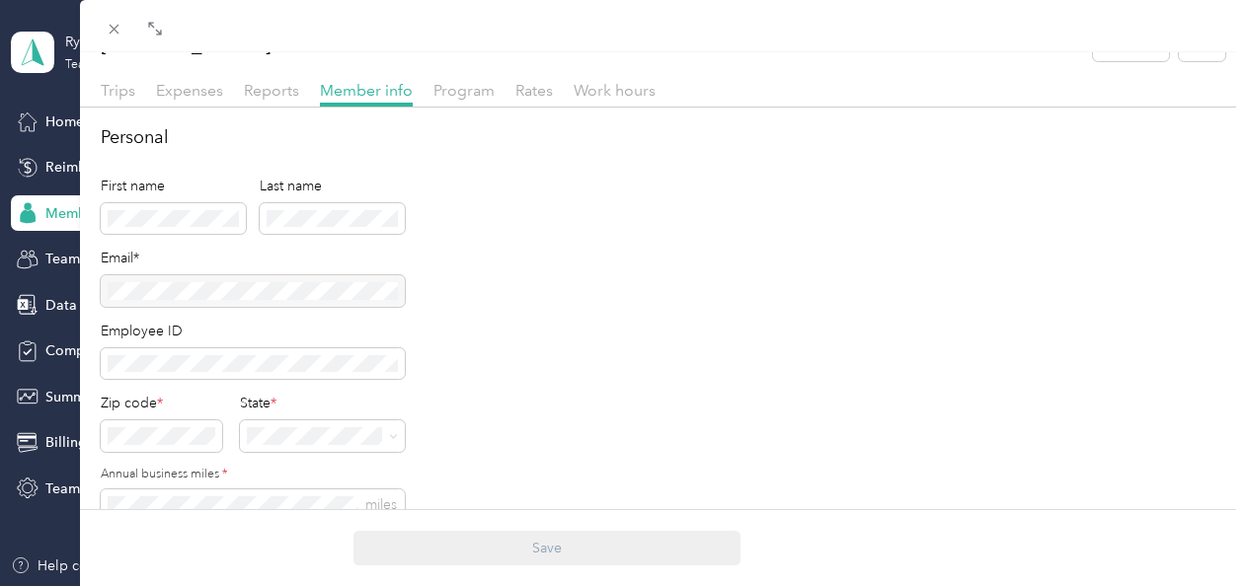
scroll to position [99, 0]
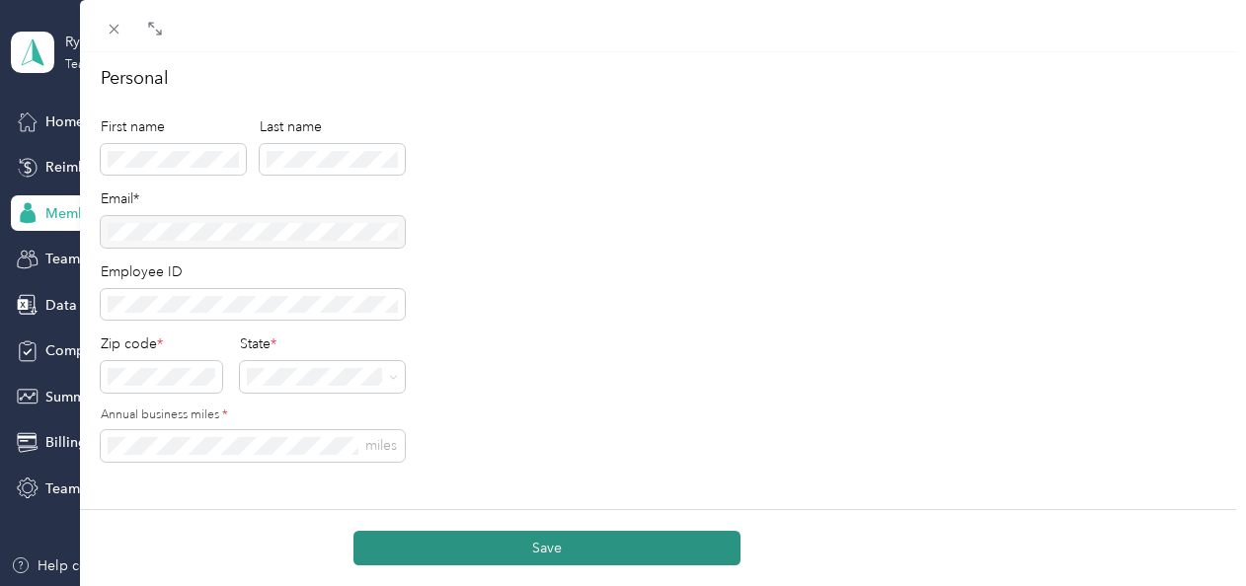
click at [658, 544] on button "Save" at bounding box center [546, 548] width 387 height 35
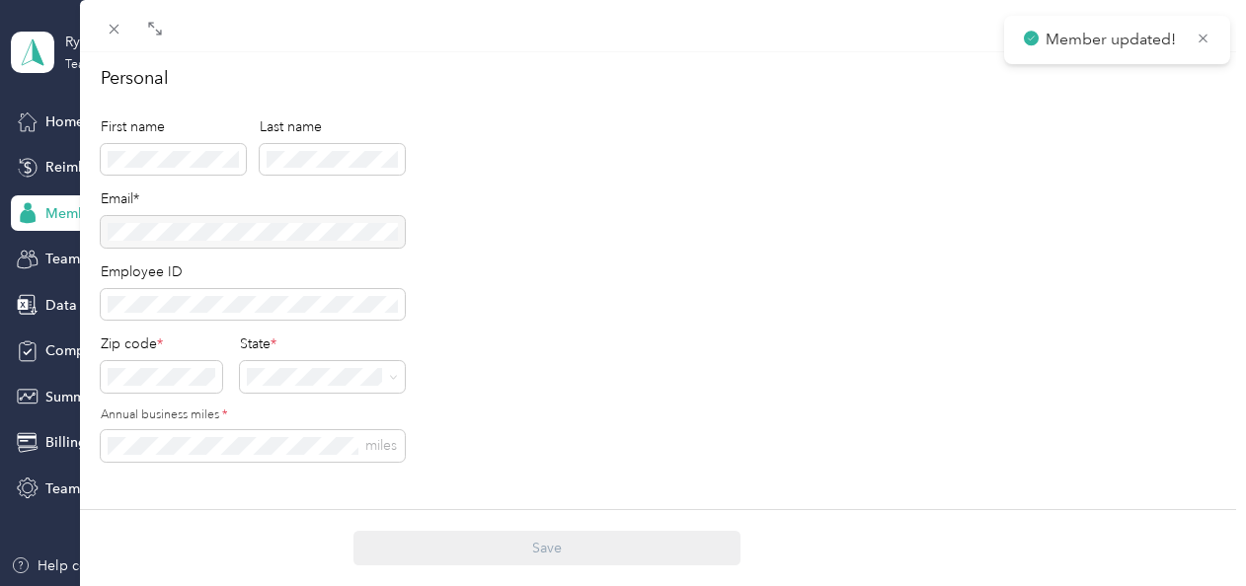
scroll to position [0, 0]
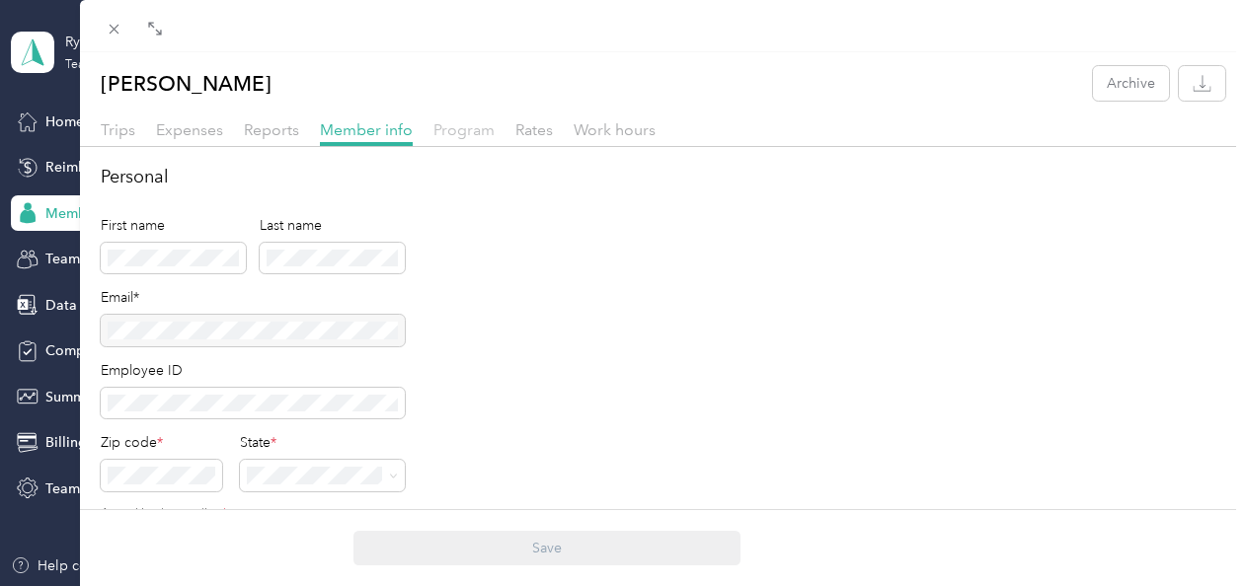
click at [449, 126] on span "Program" at bounding box center [463, 129] width 61 height 19
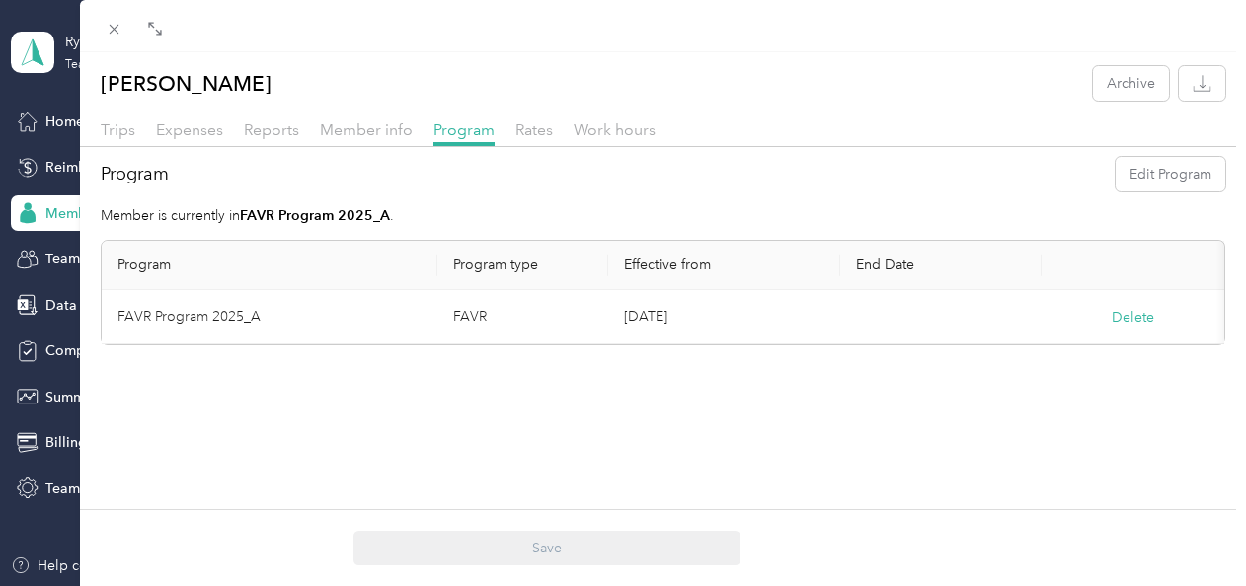
click at [541, 307] on td "FAVR" at bounding box center [522, 317] width 171 height 54
click at [762, 315] on td "[DATE]" at bounding box center [724, 317] width 232 height 54
click at [530, 320] on td "FAVR" at bounding box center [522, 317] width 171 height 54
click at [468, 127] on span "Program" at bounding box center [463, 129] width 61 height 19
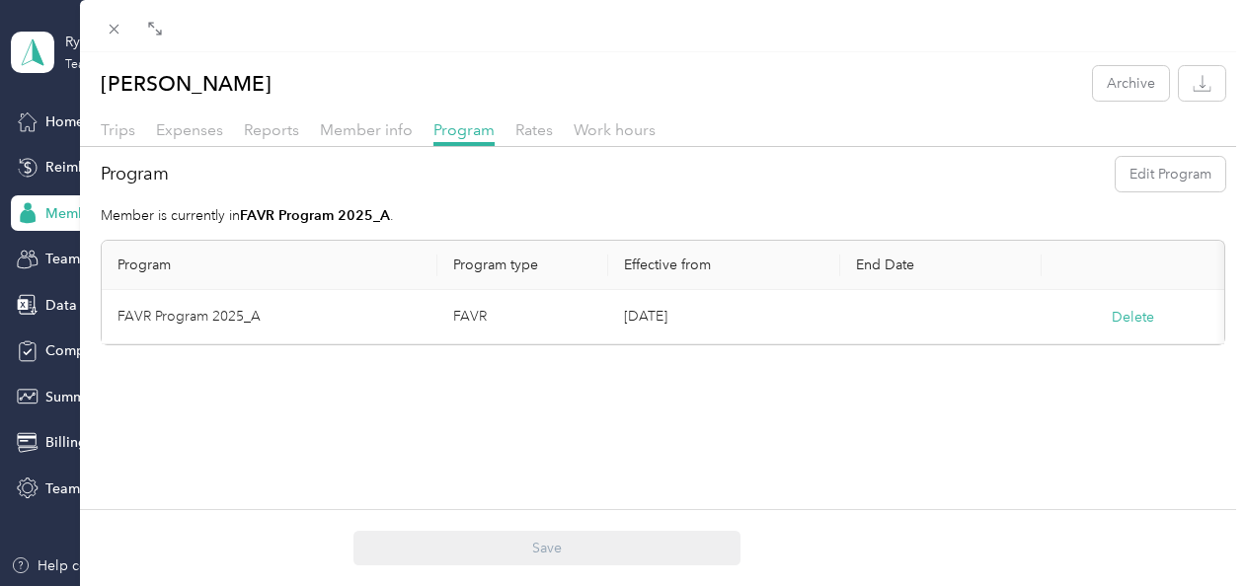
click at [632, 320] on td "[DATE]" at bounding box center [724, 317] width 232 height 54
click at [373, 129] on span "Member info" at bounding box center [366, 129] width 93 height 19
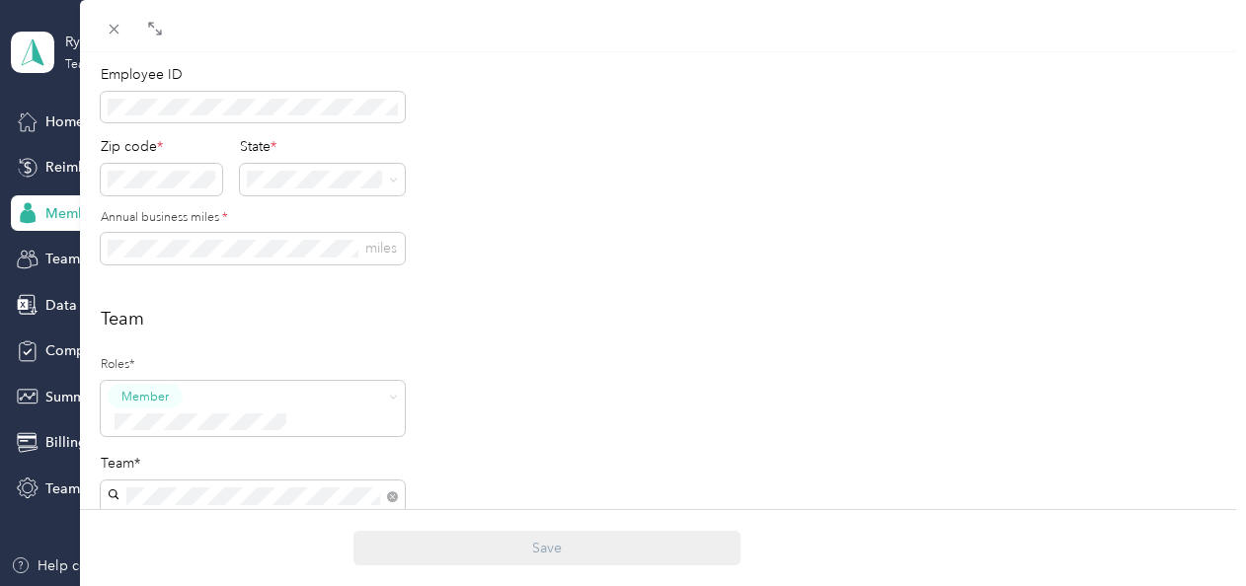
scroll to position [395, 0]
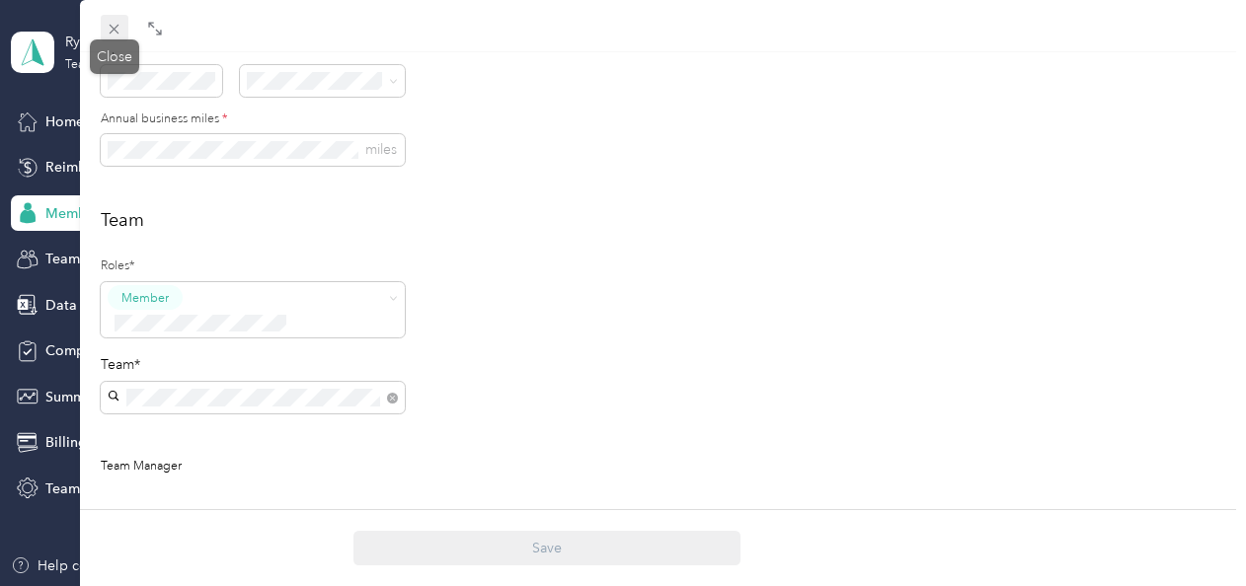
click at [118, 30] on icon at bounding box center [114, 29] width 17 height 17
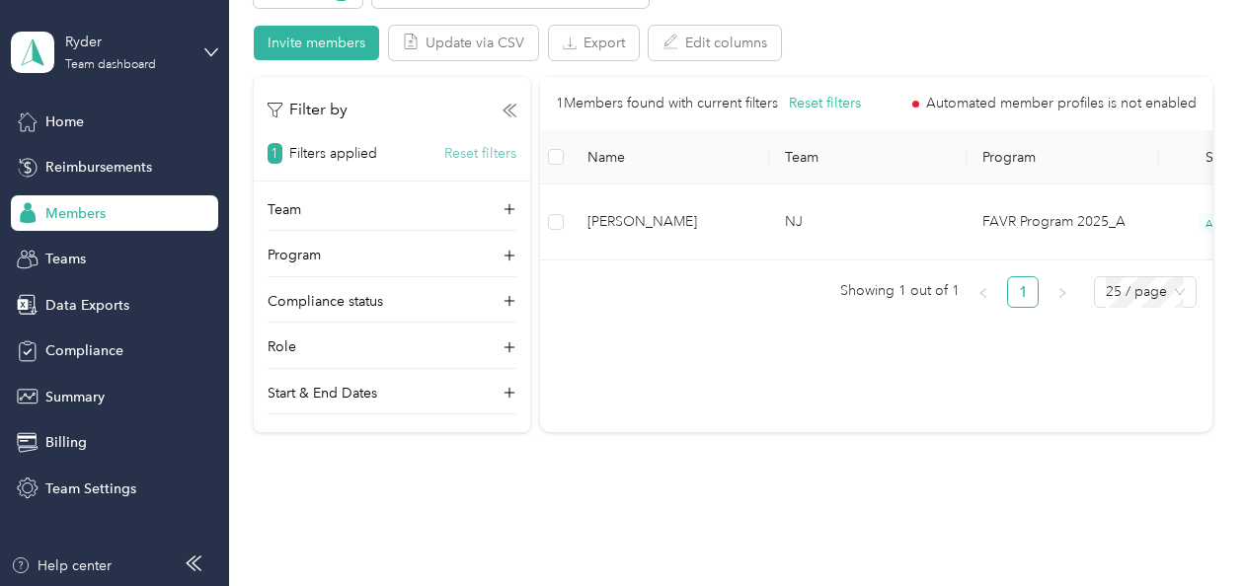
click at [487, 155] on button "Reset filters" at bounding box center [480, 153] width 72 height 21
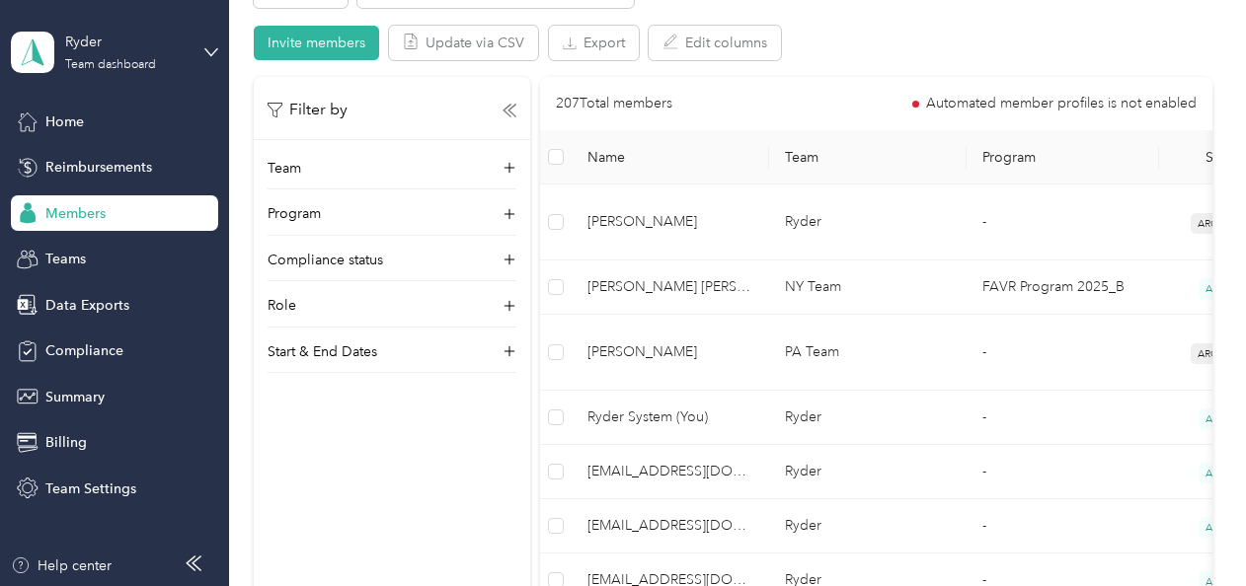
click at [463, 95] on div "Filter by Team Program Compliance status Role Start & End Dates" at bounding box center [392, 225] width 276 height 296
click at [152, 211] on div "Members" at bounding box center [114, 213] width 207 height 36
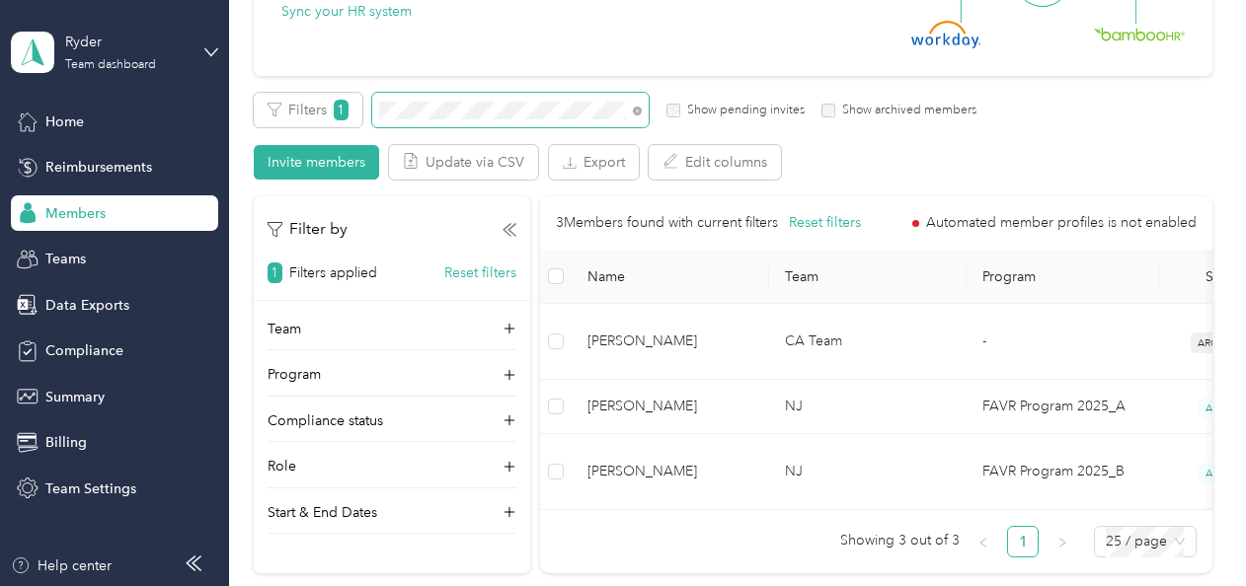
scroll to position [296, 0]
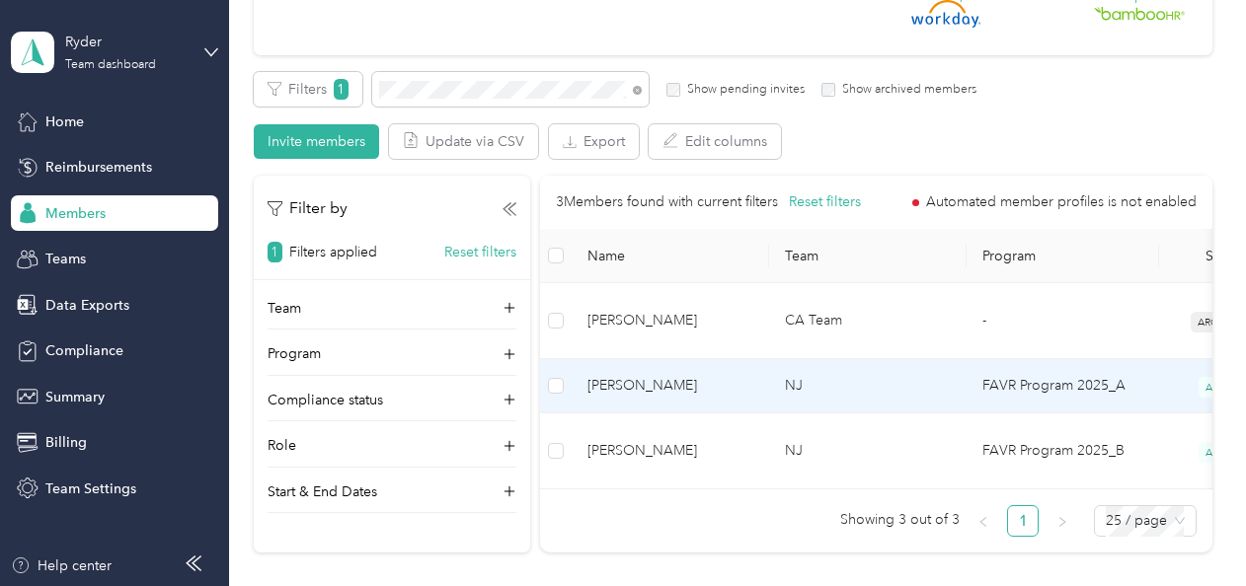
click at [864, 373] on td "NJ" at bounding box center [867, 386] width 197 height 54
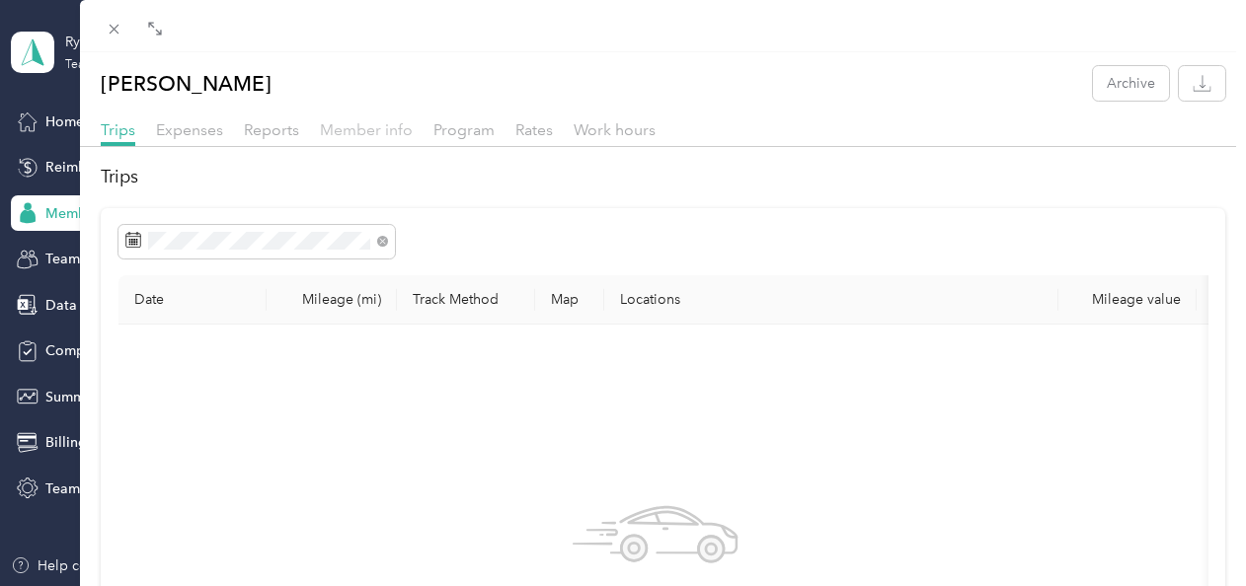
click at [377, 130] on span "Member info" at bounding box center [366, 129] width 93 height 19
